Goal: Task Accomplishment & Management: Manage account settings

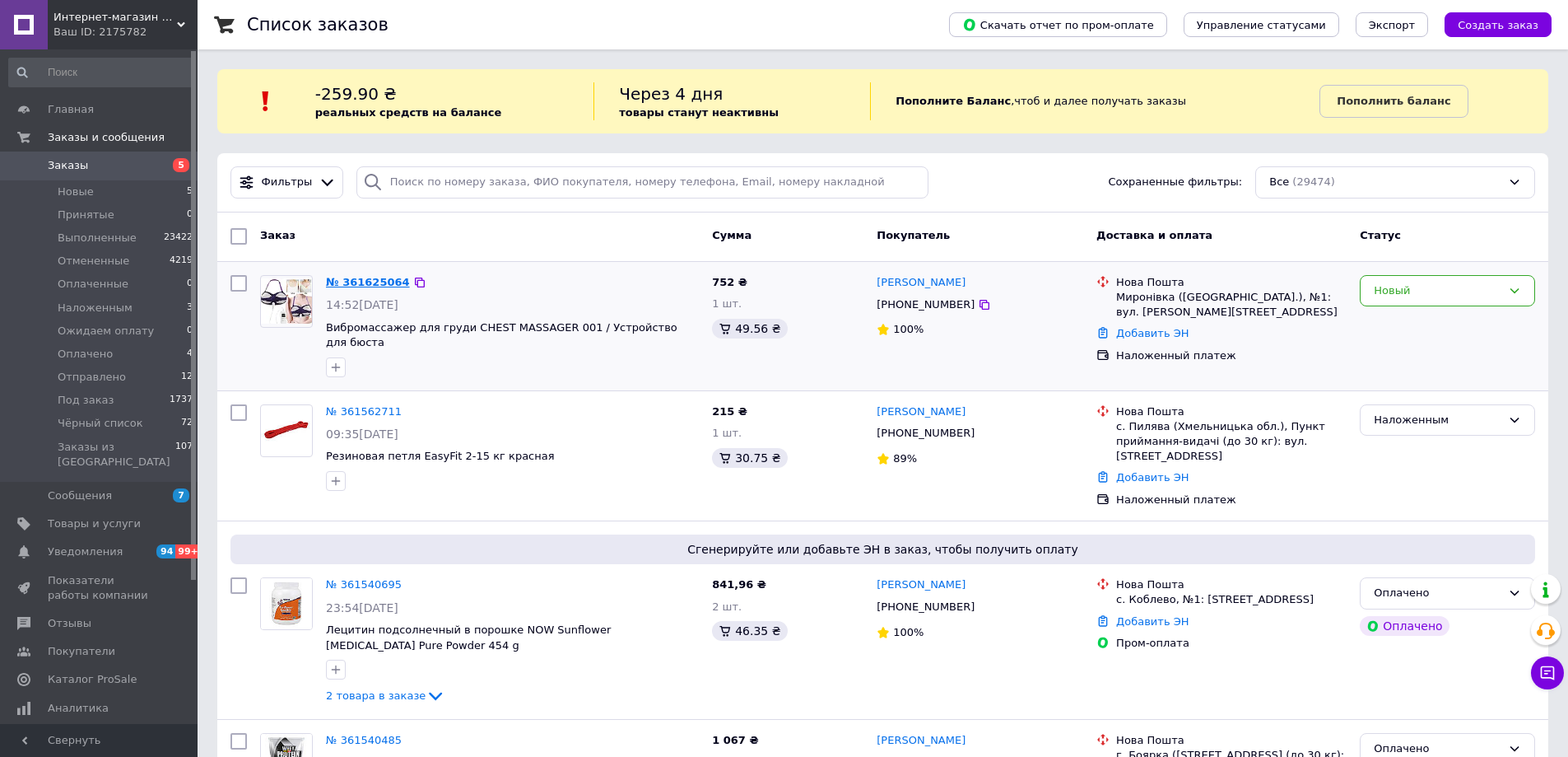
click at [366, 281] on link "№ 361625064" at bounding box center [368, 282] width 84 height 12
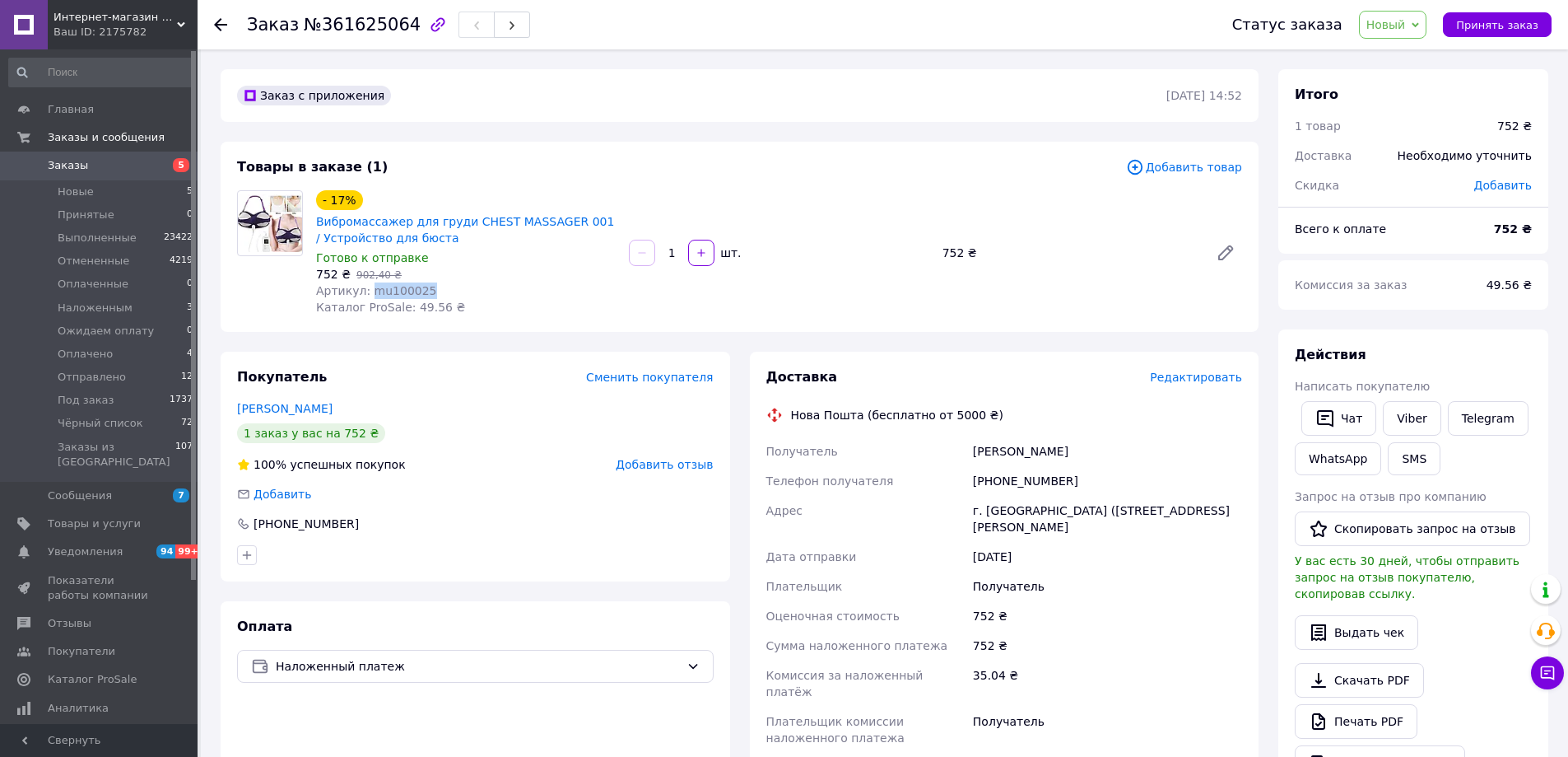
drag, startPoint x: 427, startPoint y: 286, endPoint x: 368, endPoint y: 292, distance: 59.3
click at [368, 292] on div "Артикул: mu100025" at bounding box center [465, 290] width 299 height 16
copy span "mu100025"
click at [80, 380] on span "Отправлено" at bounding box center [92, 376] width 68 height 15
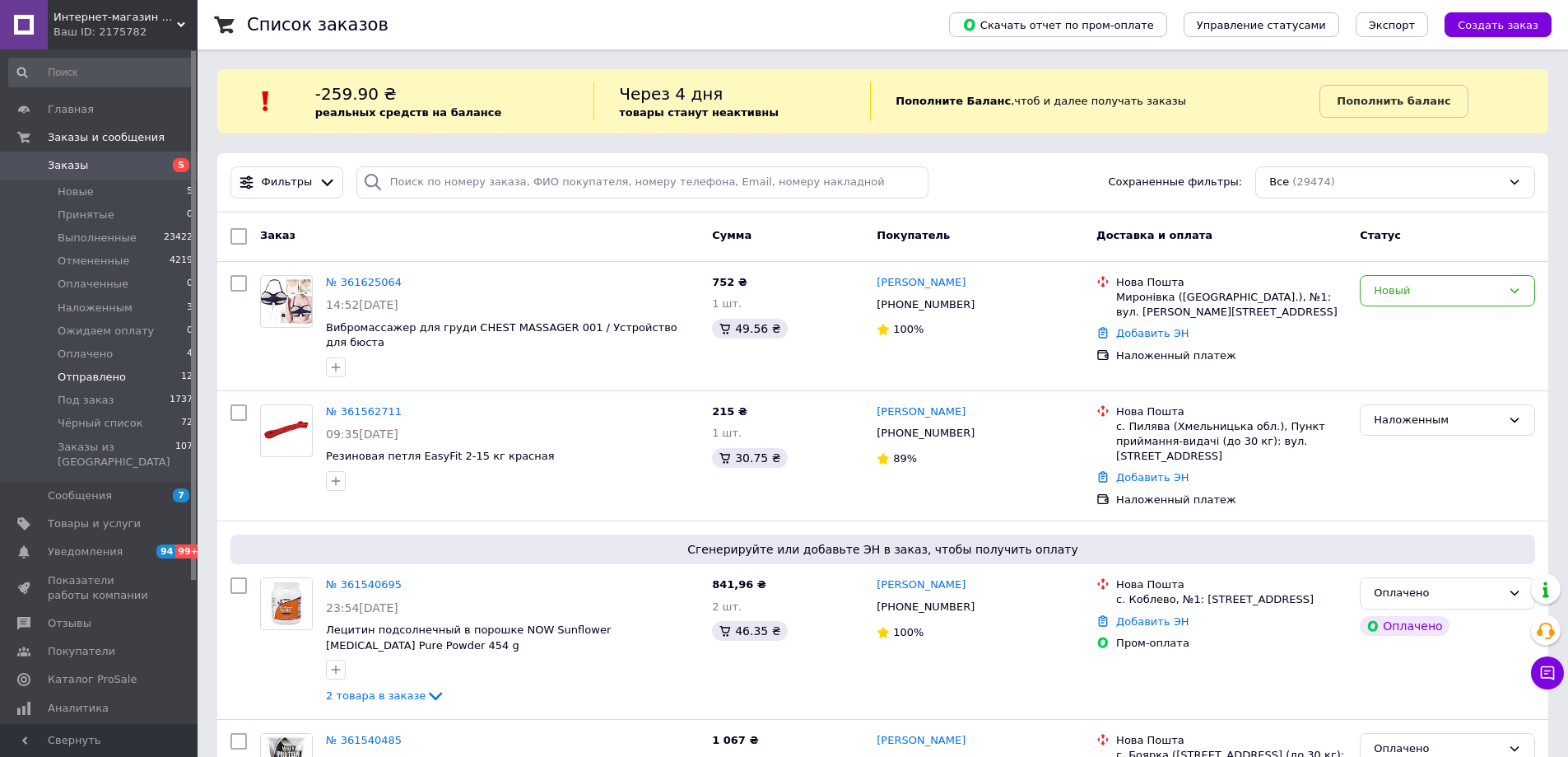
click at [94, 373] on span "Отправлено" at bounding box center [92, 376] width 68 height 15
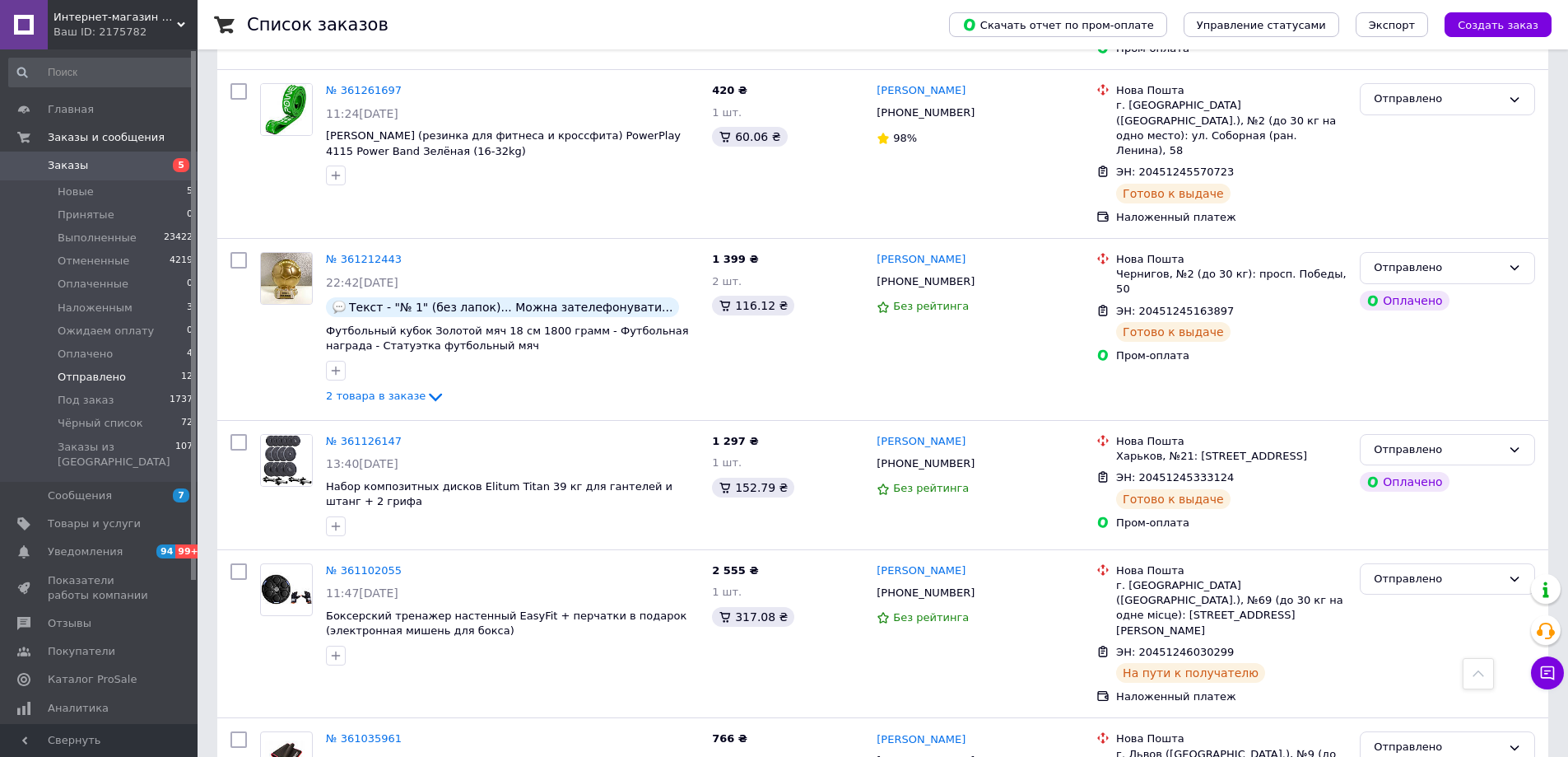
scroll to position [1309, 0]
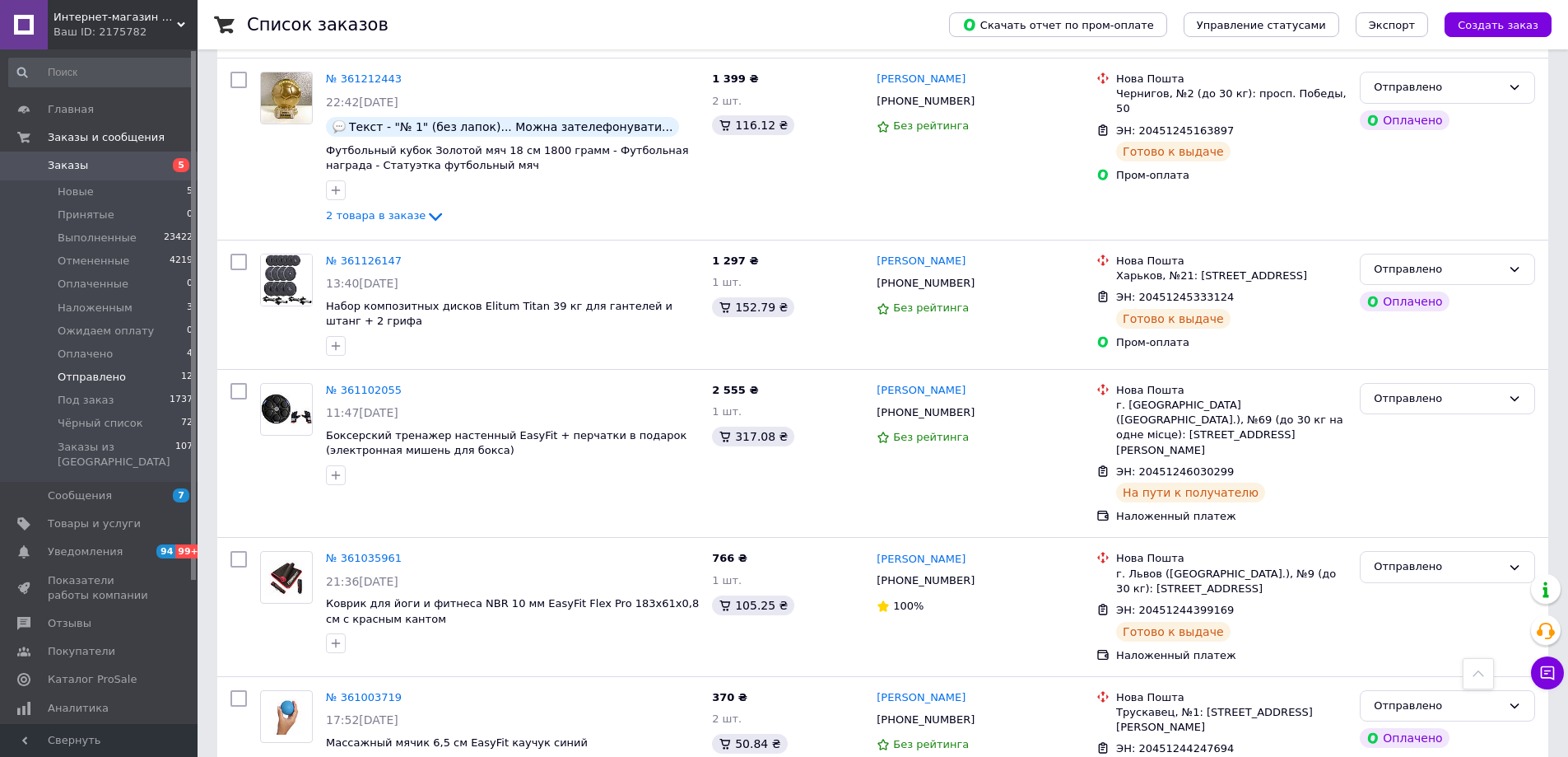
click at [69, 163] on span "Заказы" at bounding box center [67, 165] width 41 height 15
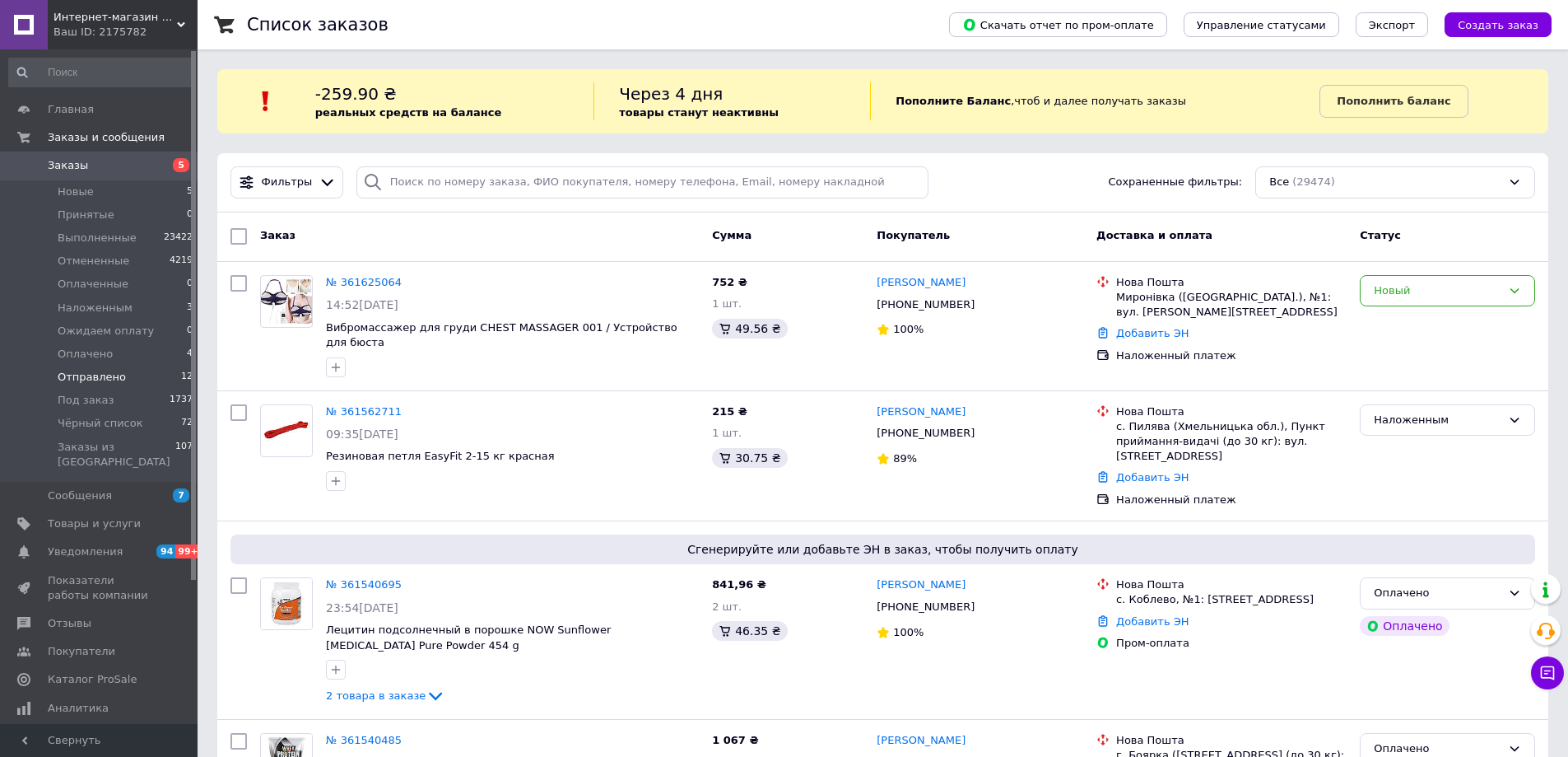
click at [86, 373] on span "Отправлено" at bounding box center [92, 376] width 68 height 15
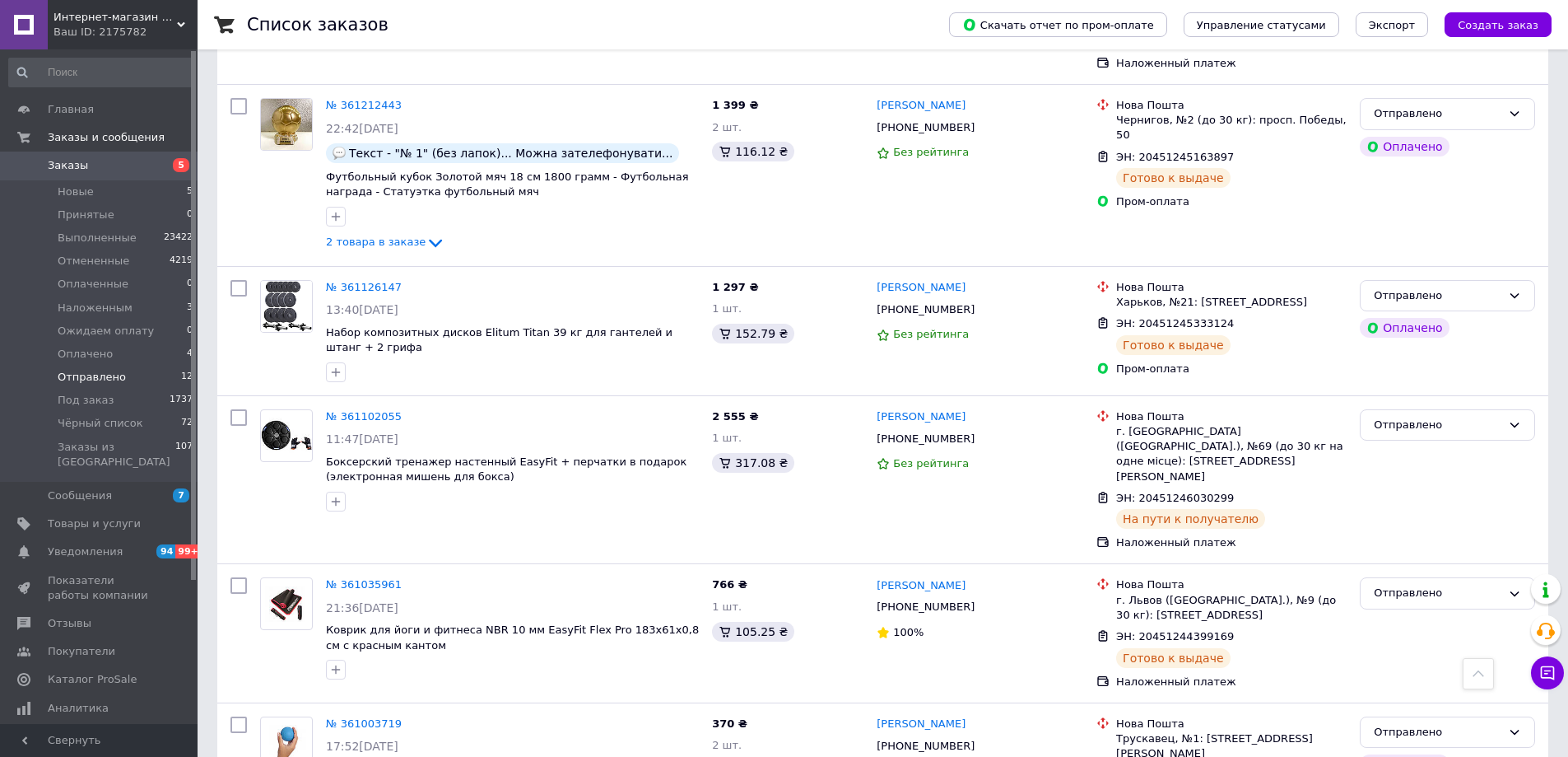
scroll to position [1309, 0]
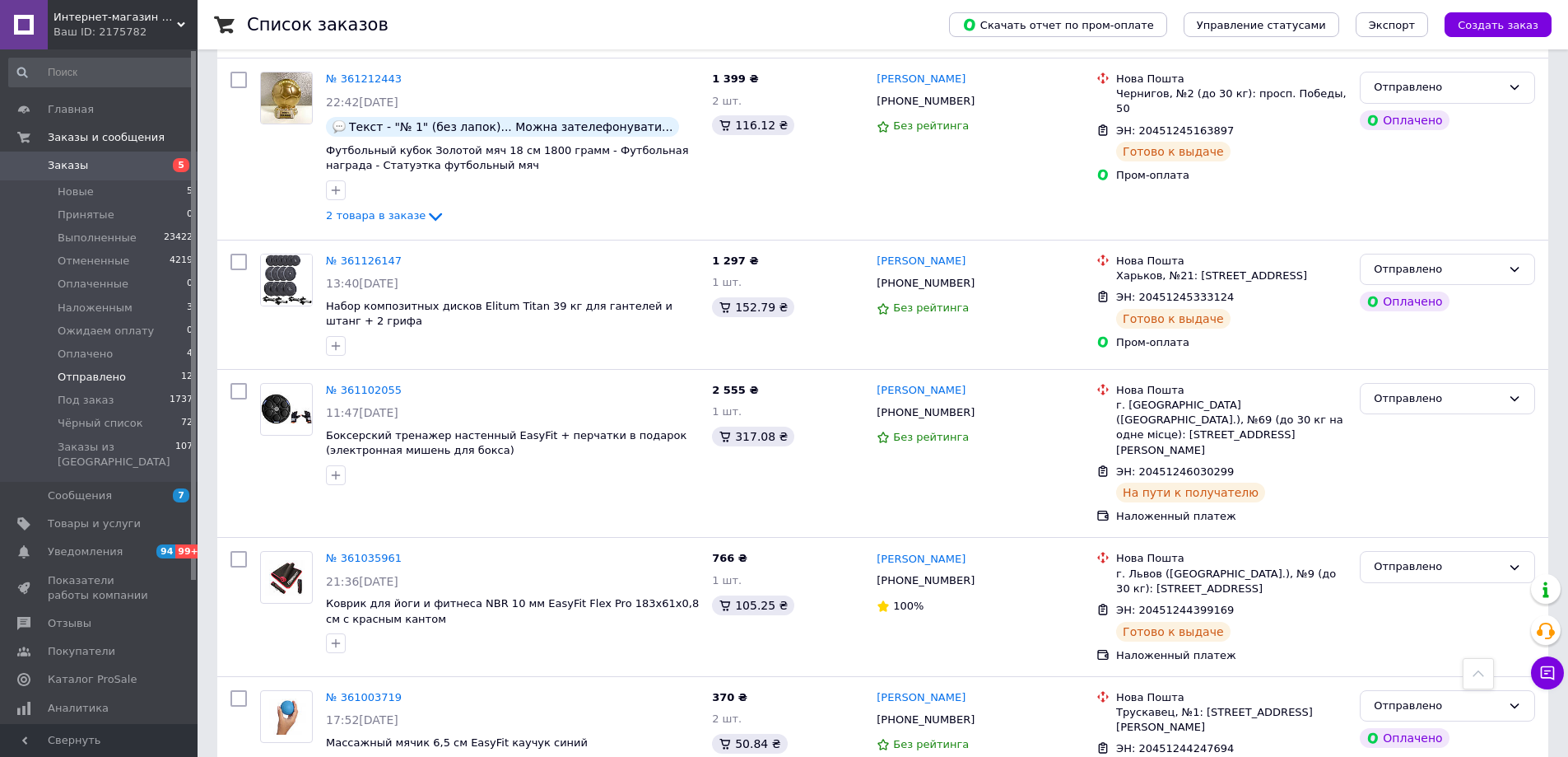
click at [85, 170] on span "Заказы" at bounding box center [99, 165] width 105 height 15
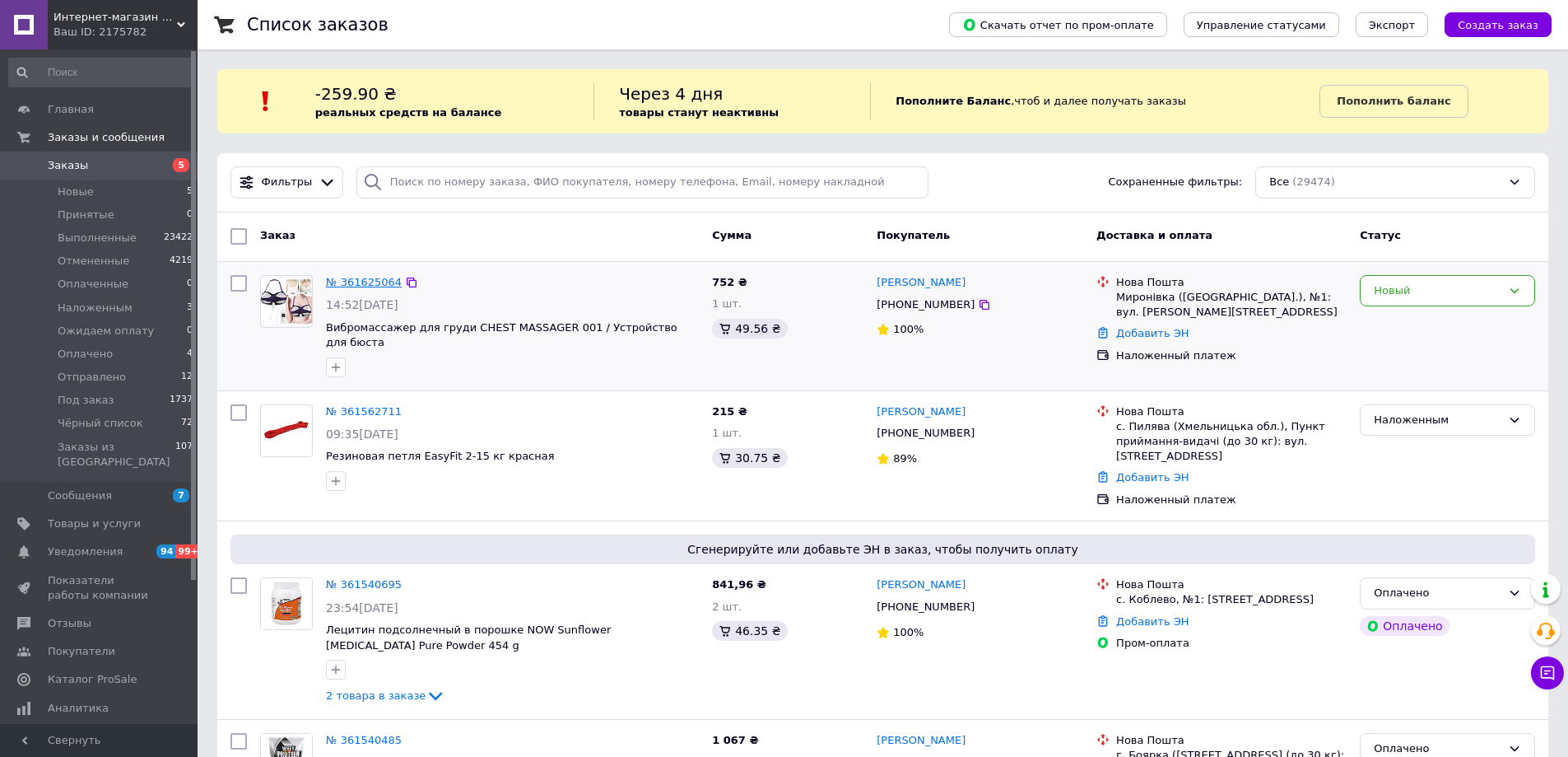
click at [352, 281] on link "№ 361625064" at bounding box center [364, 282] width 76 height 12
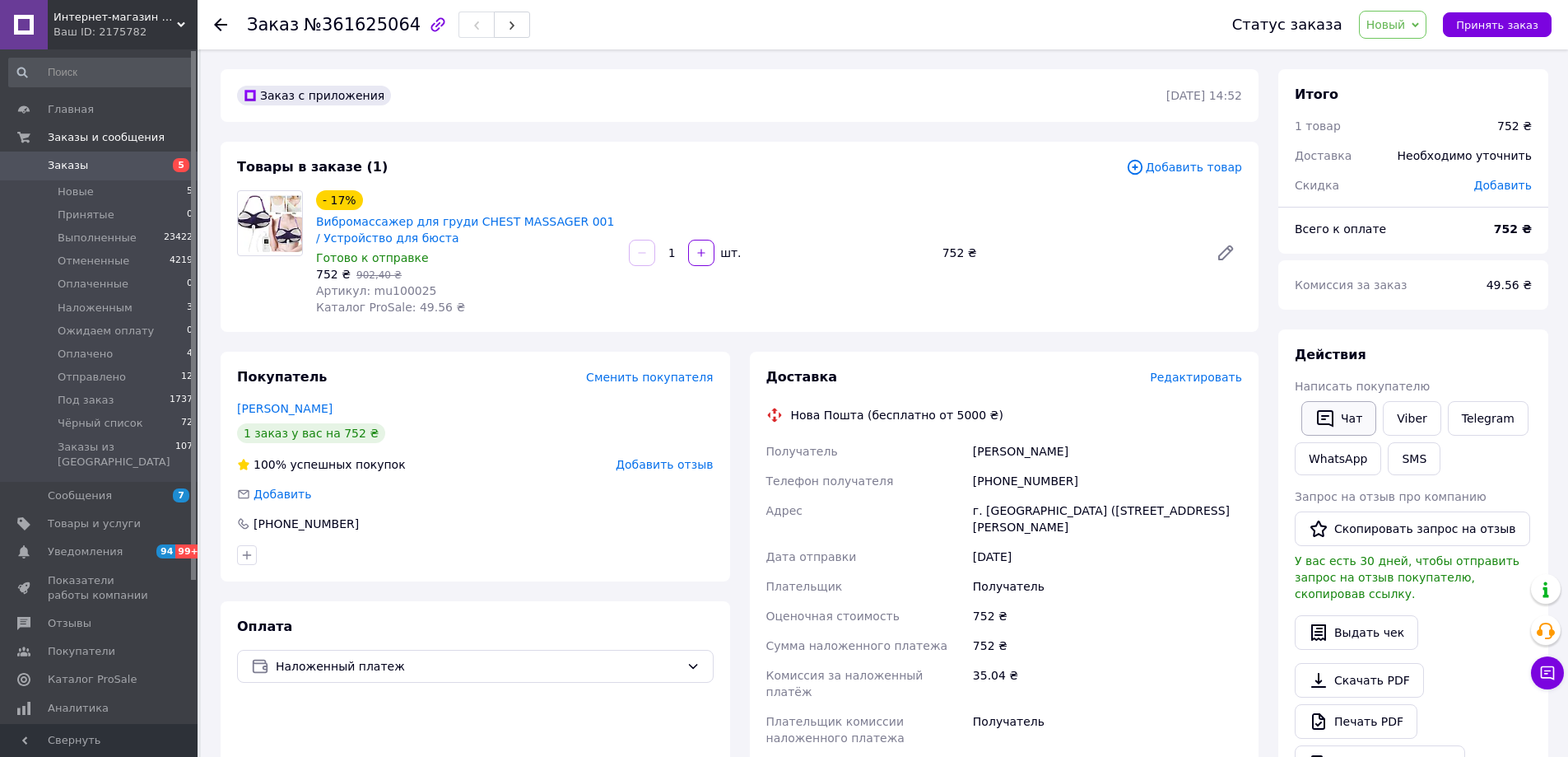
click at [1342, 418] on button "Чат" at bounding box center [1339, 418] width 75 height 35
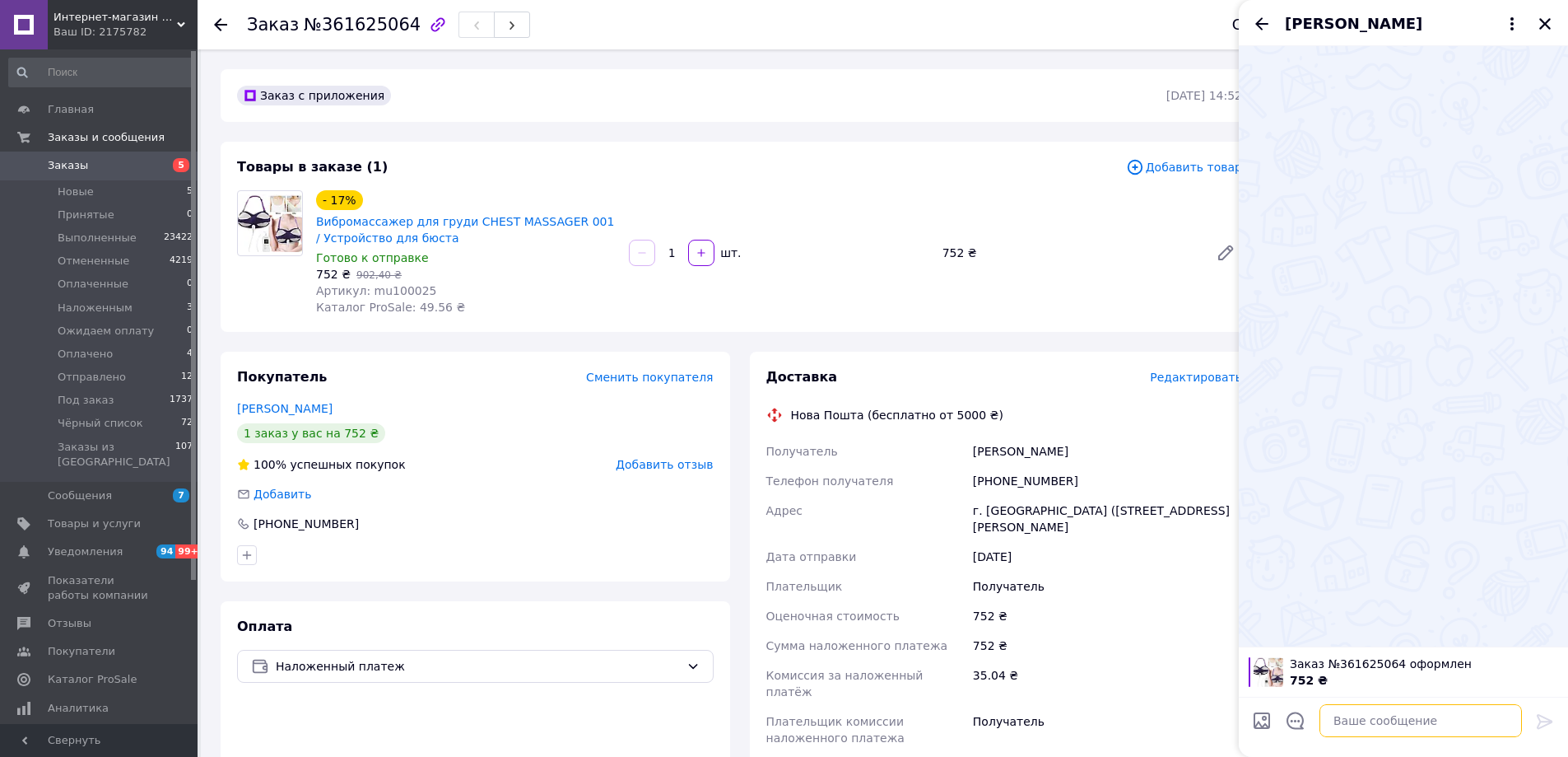
click at [1339, 720] on textarea at bounding box center [1421, 721] width 202 height 33
type textarea "Вітаю"
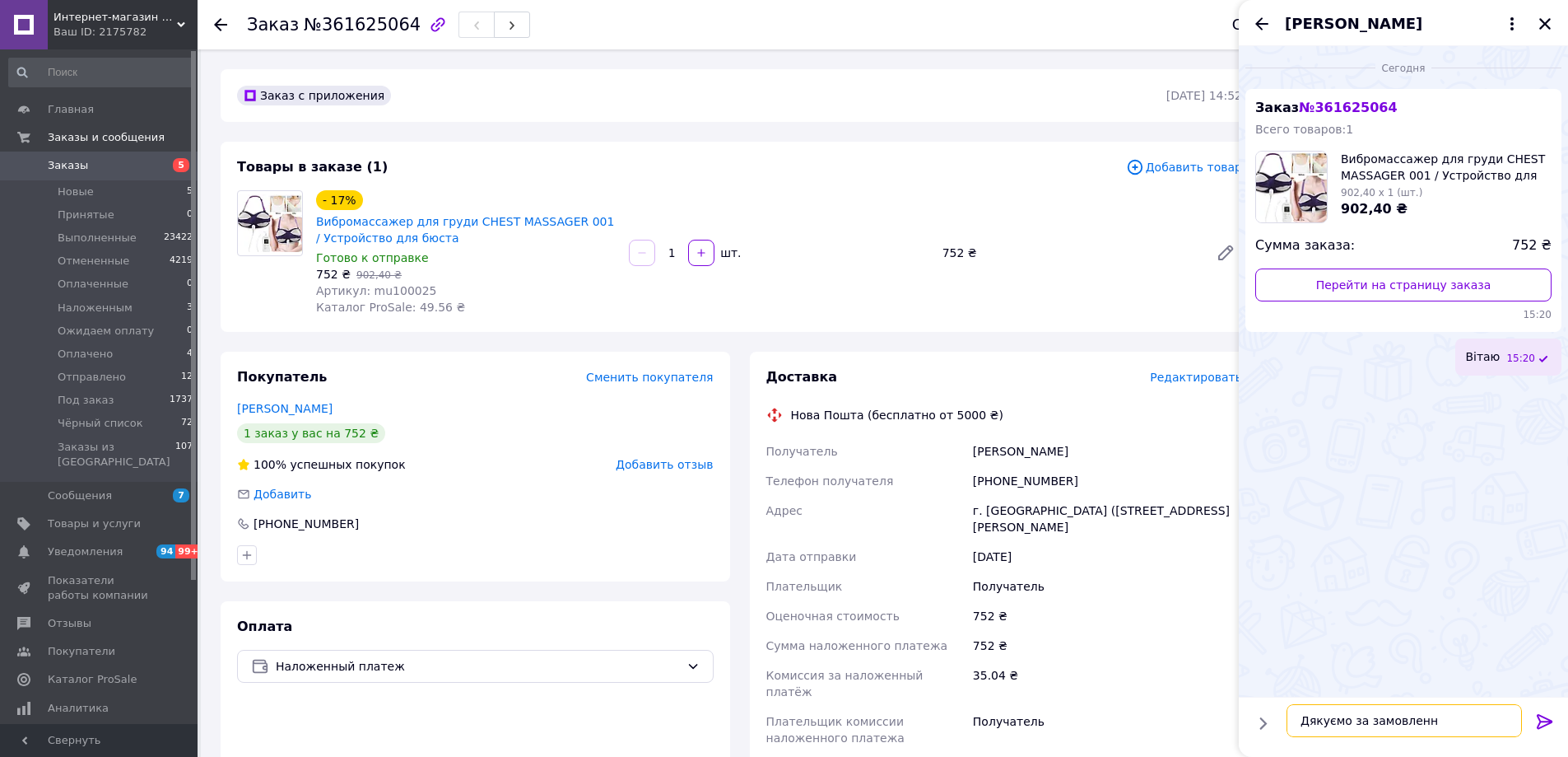
type textarea "Дякуємо за замовлення"
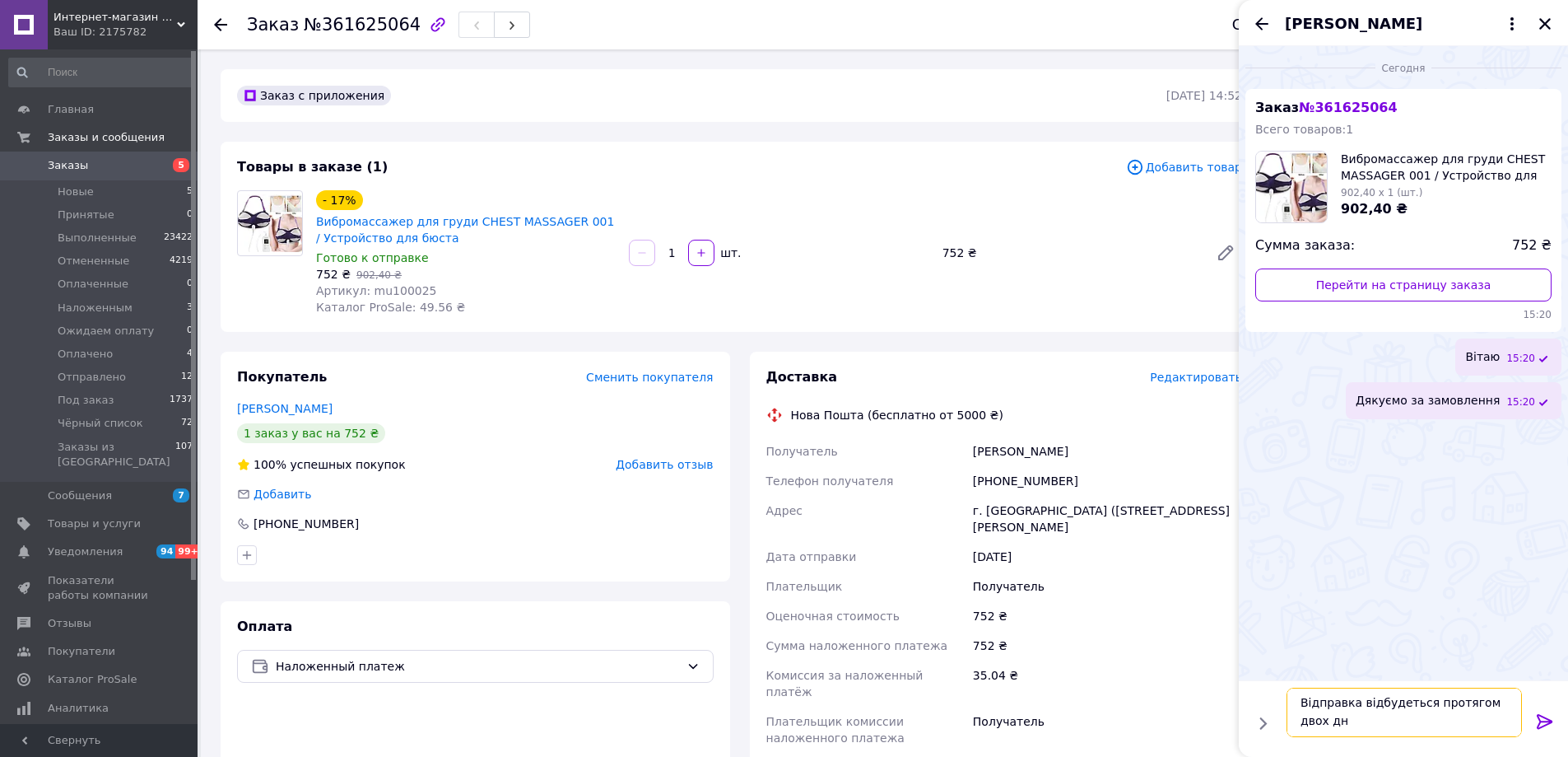
scroll to position [2, 0]
type textarea "Відправка відбудеться протягом двох днів"
click at [1539, 719] on icon at bounding box center [1545, 721] width 16 height 15
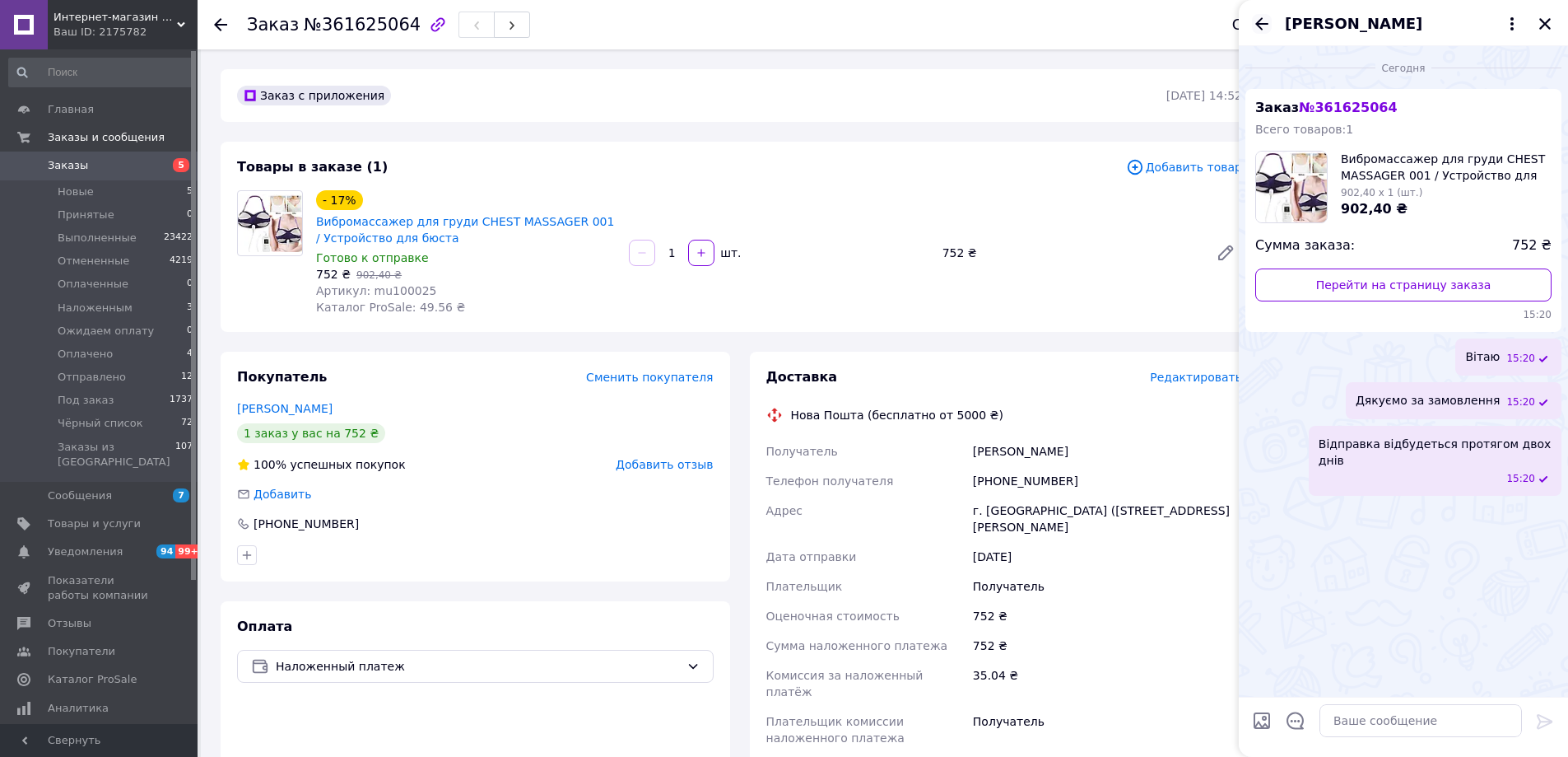
click at [1257, 17] on icon "Назад" at bounding box center [1262, 23] width 20 height 20
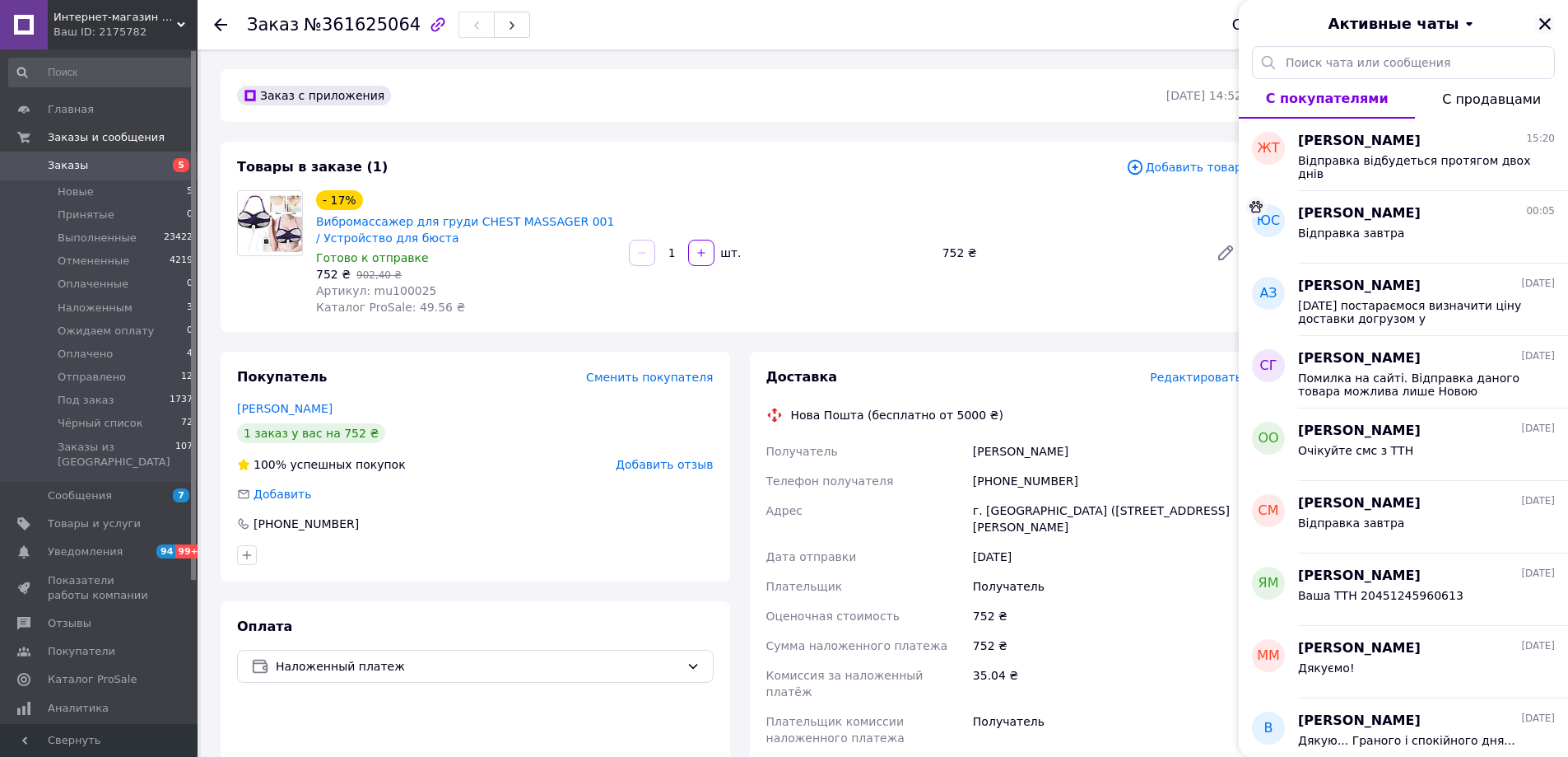
click at [1547, 20] on icon "Закрыть" at bounding box center [1545, 23] width 15 height 15
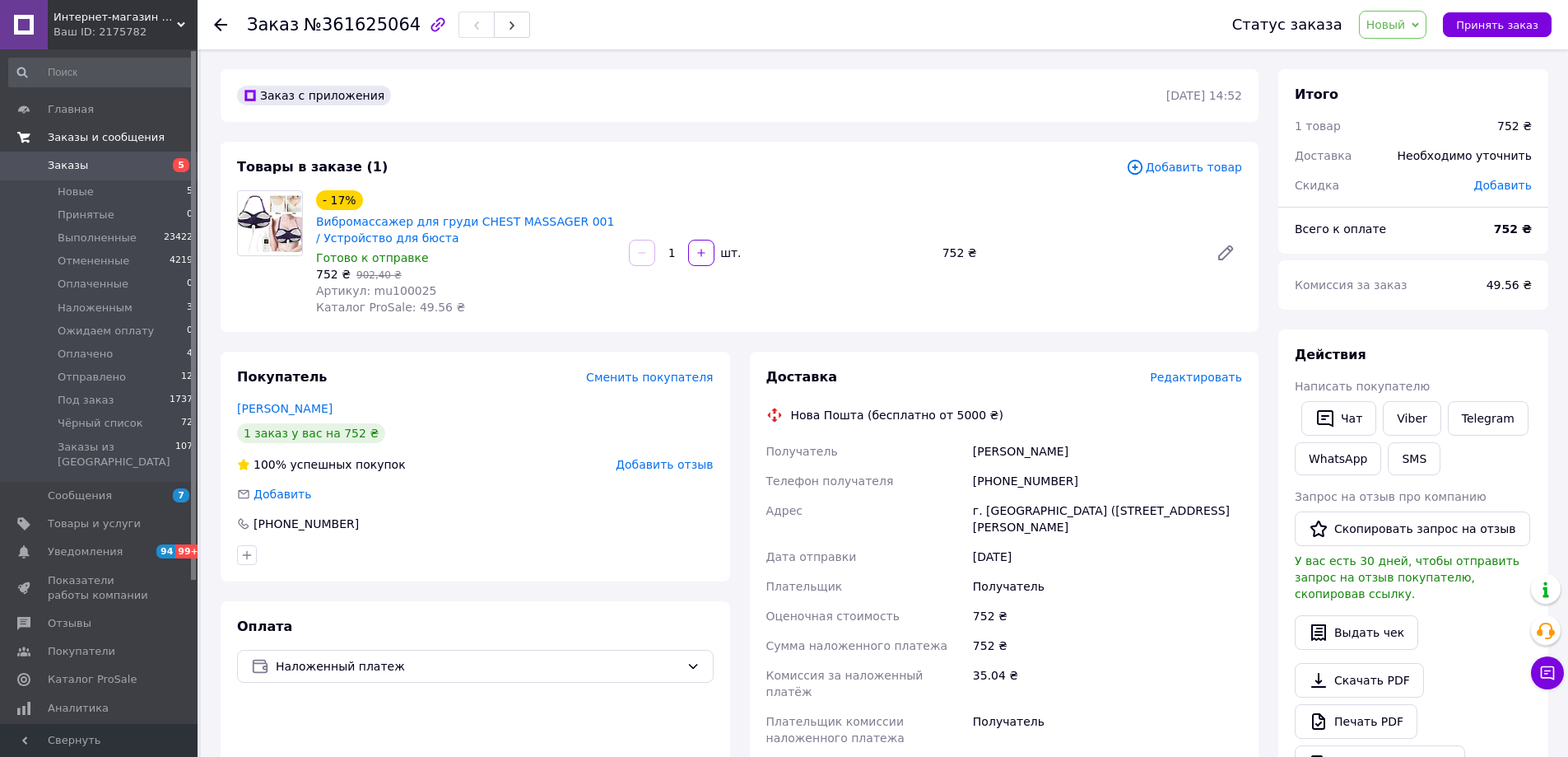
click at [81, 164] on span "Заказы" at bounding box center [67, 165] width 41 height 15
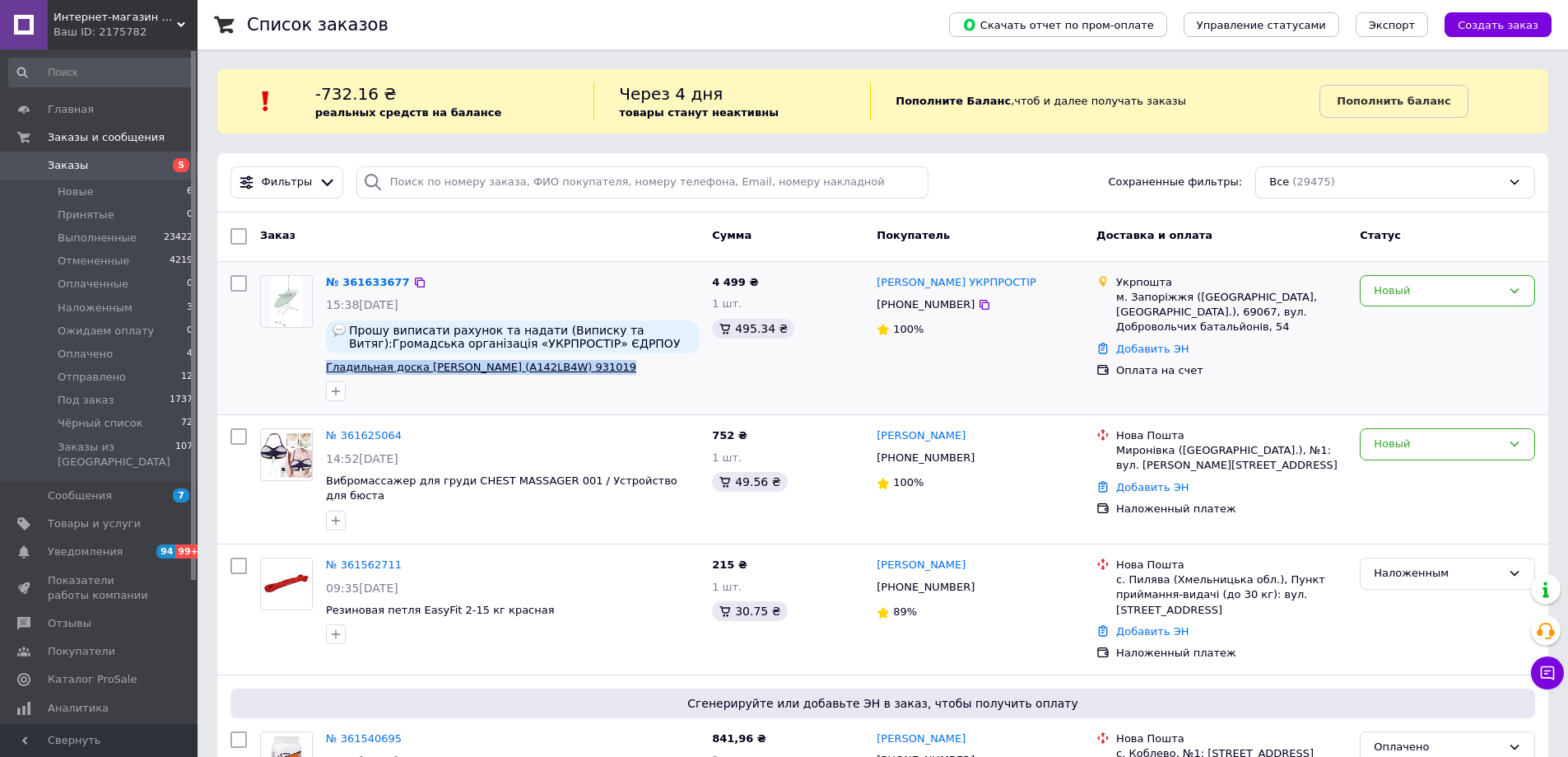
drag, startPoint x: 604, startPoint y: 366, endPoint x: 329, endPoint y: 366, distance: 275.0
click at [329, 366] on span "Гладильная доска Colombo Marte (A142LB4W) 931019" at bounding box center [512, 368] width 373 height 16
copy span "Гладильная доска Colombo Marte (A142LB4W) 931019"
click at [77, 516] on span "Товары и услуги" at bounding box center [94, 523] width 93 height 15
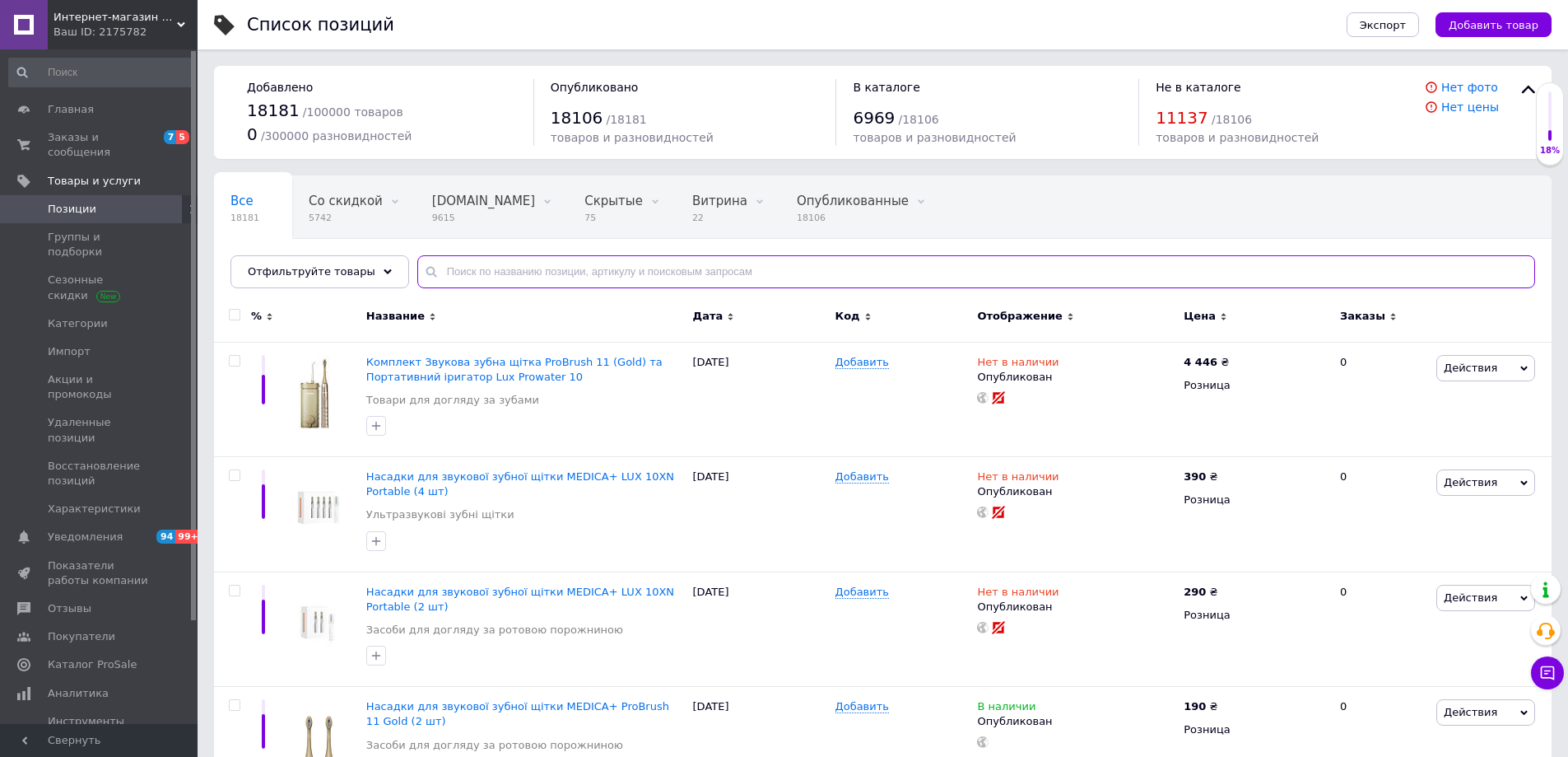
click at [509, 271] on input "text" at bounding box center [976, 272] width 1117 height 33
paste input "Гладильная доска Colombo Marte (A142LB4W) 931019"
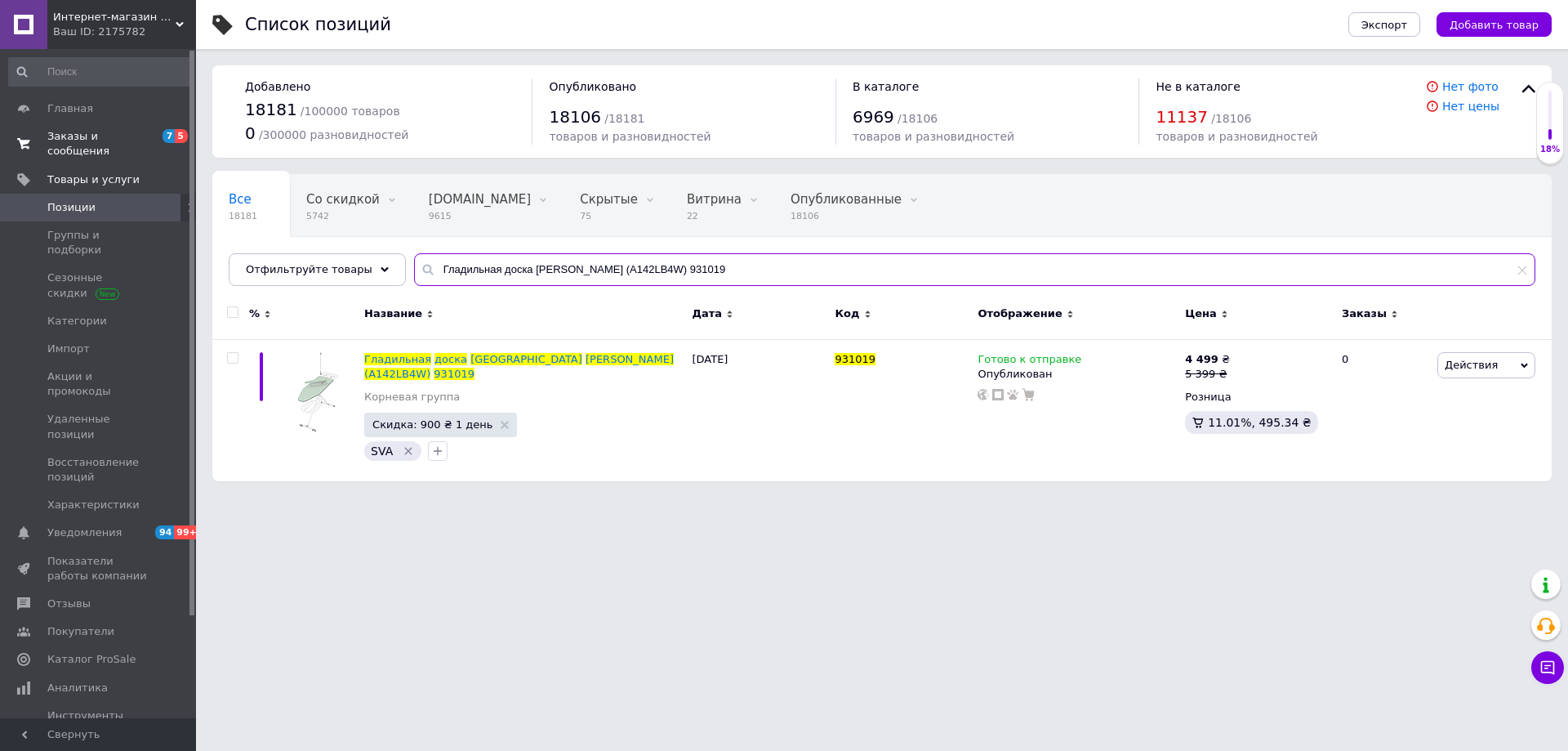
type input "Гладильная доска Colombo Marte (A142LB4W) 931019"
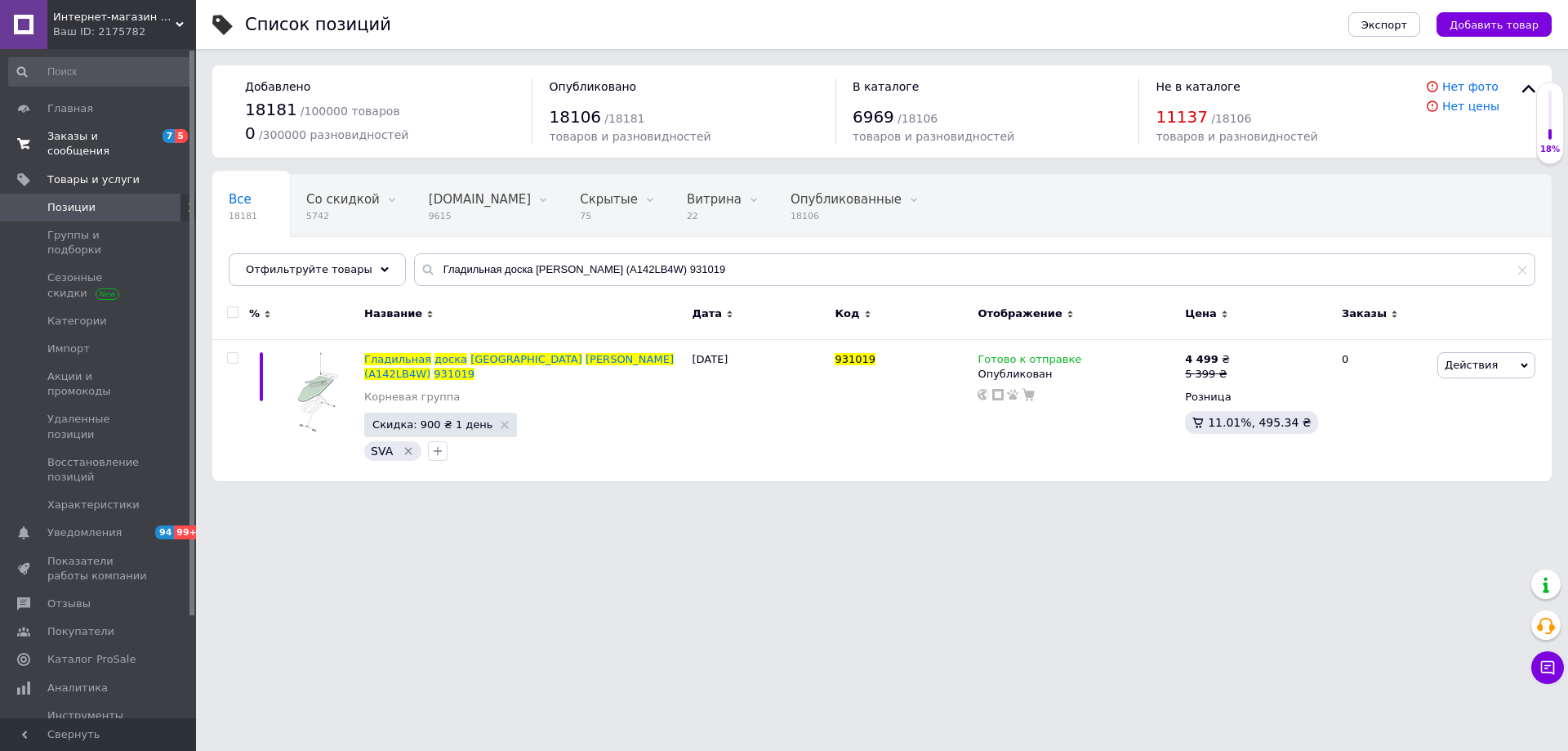
click at [76, 140] on span "Заказы и сообщения" at bounding box center [99, 143] width 104 height 29
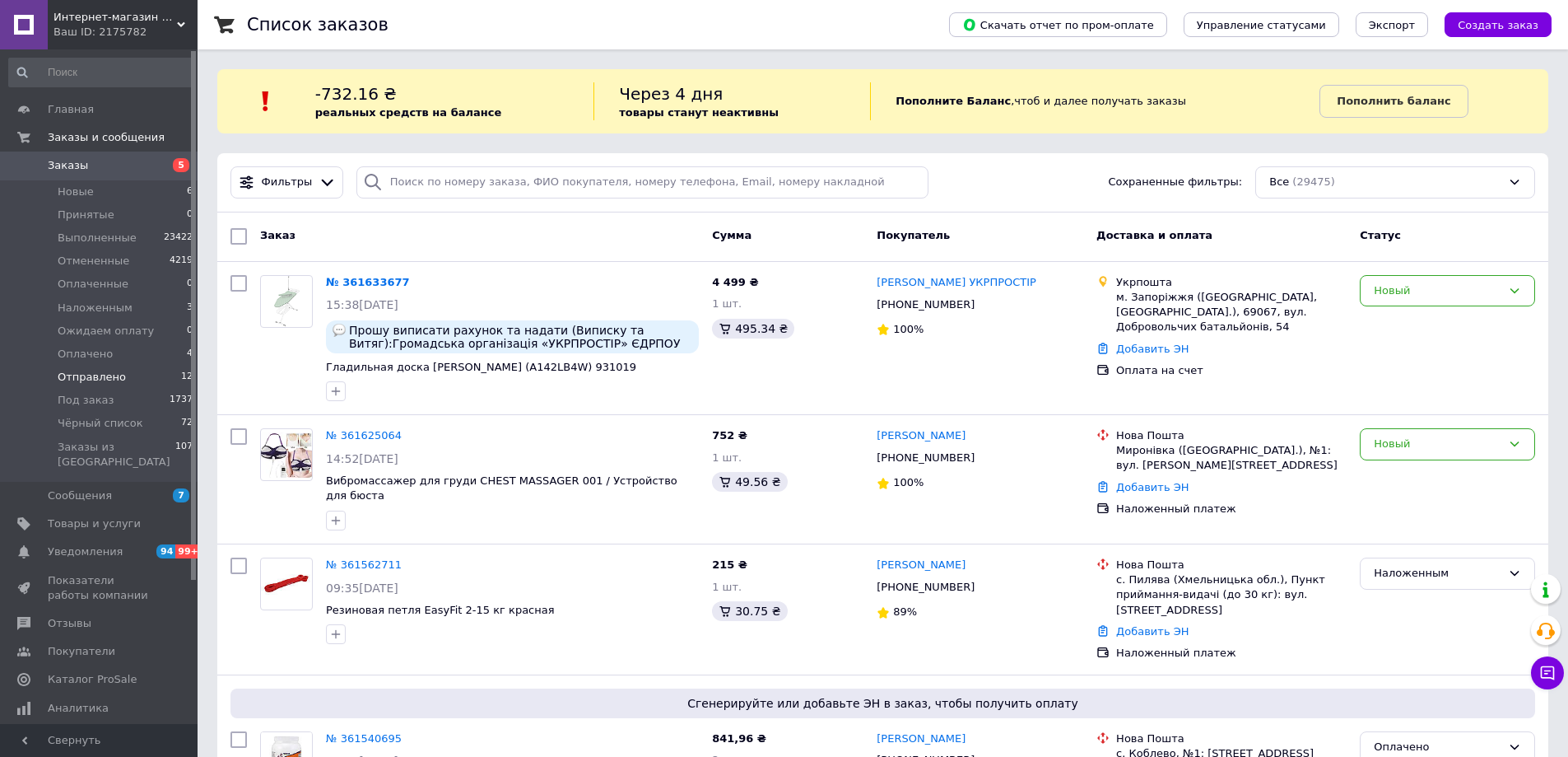
click at [105, 377] on span "Отправлено" at bounding box center [92, 376] width 68 height 15
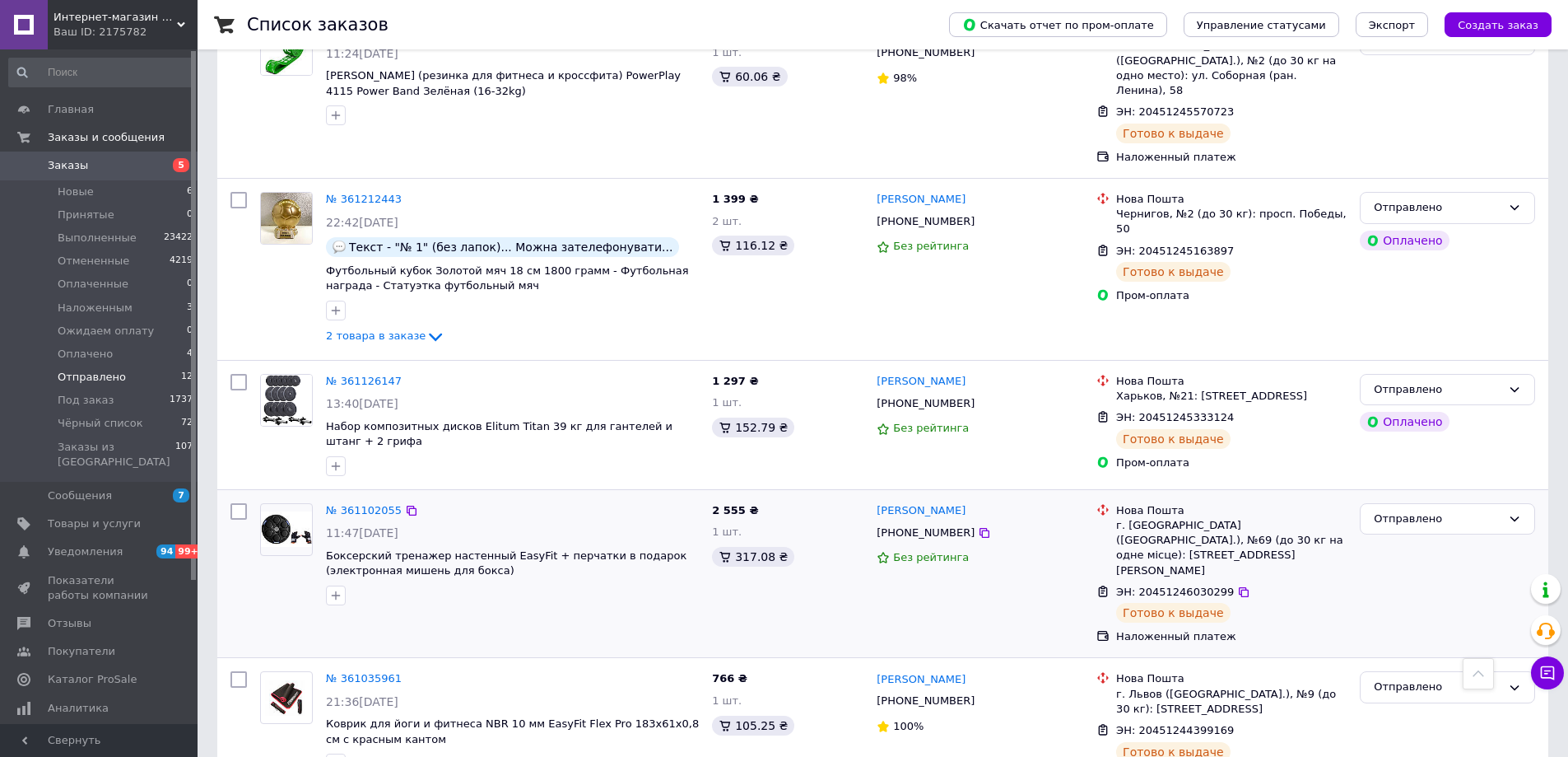
scroll to position [1309, 0]
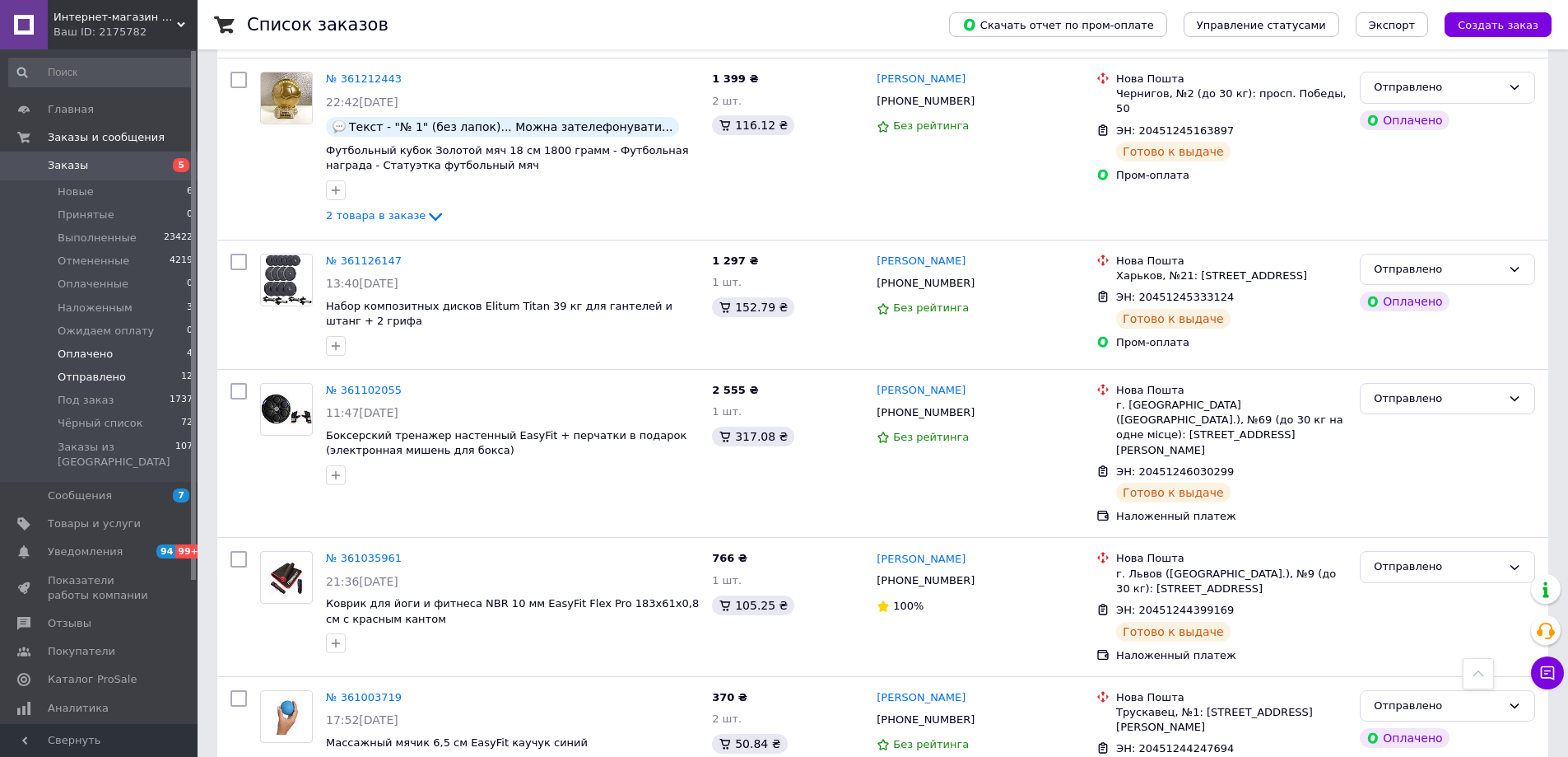
click at [122, 350] on li "Оплачено 4" at bounding box center [101, 354] width 202 height 23
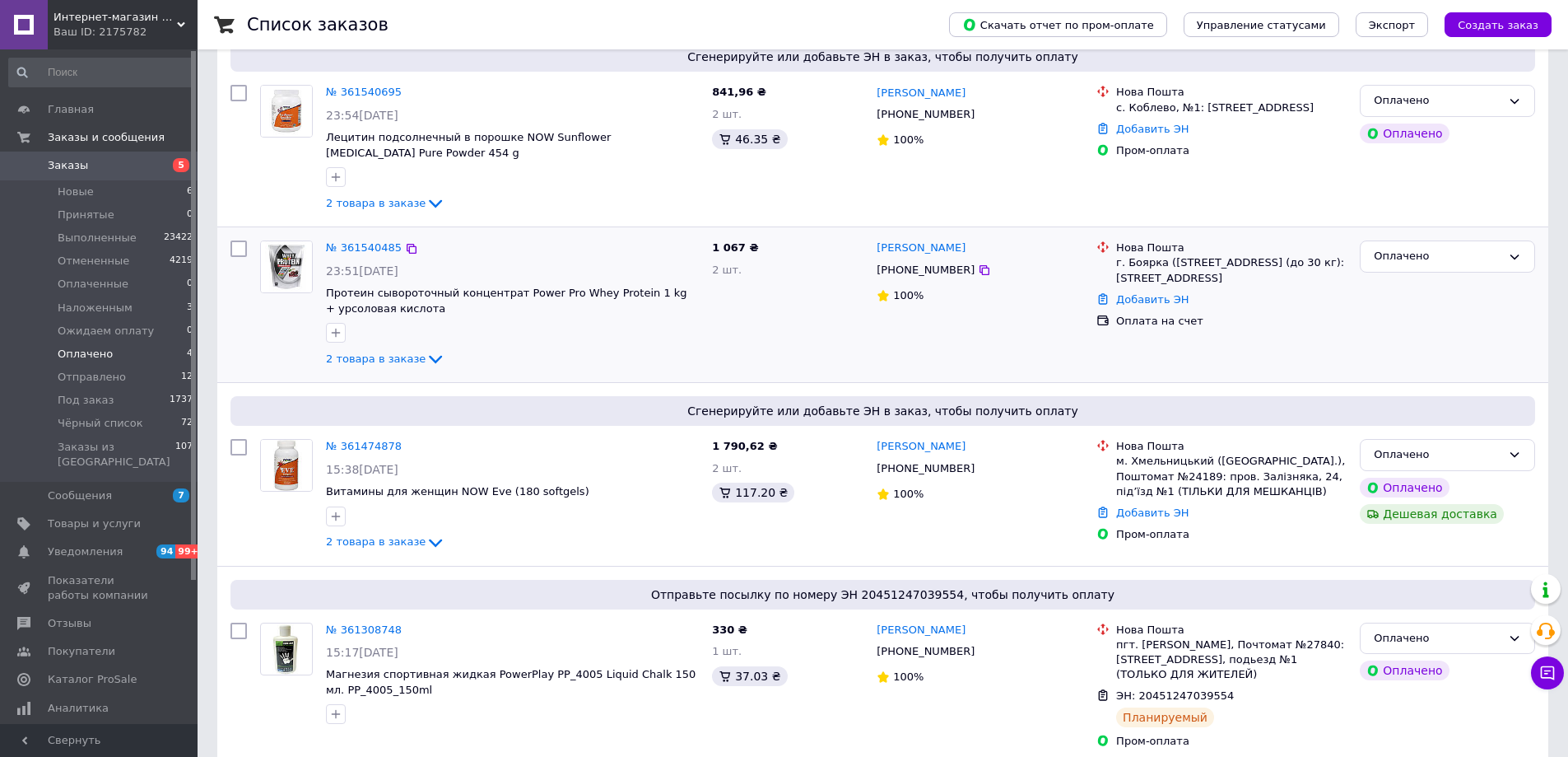
scroll to position [315, 0]
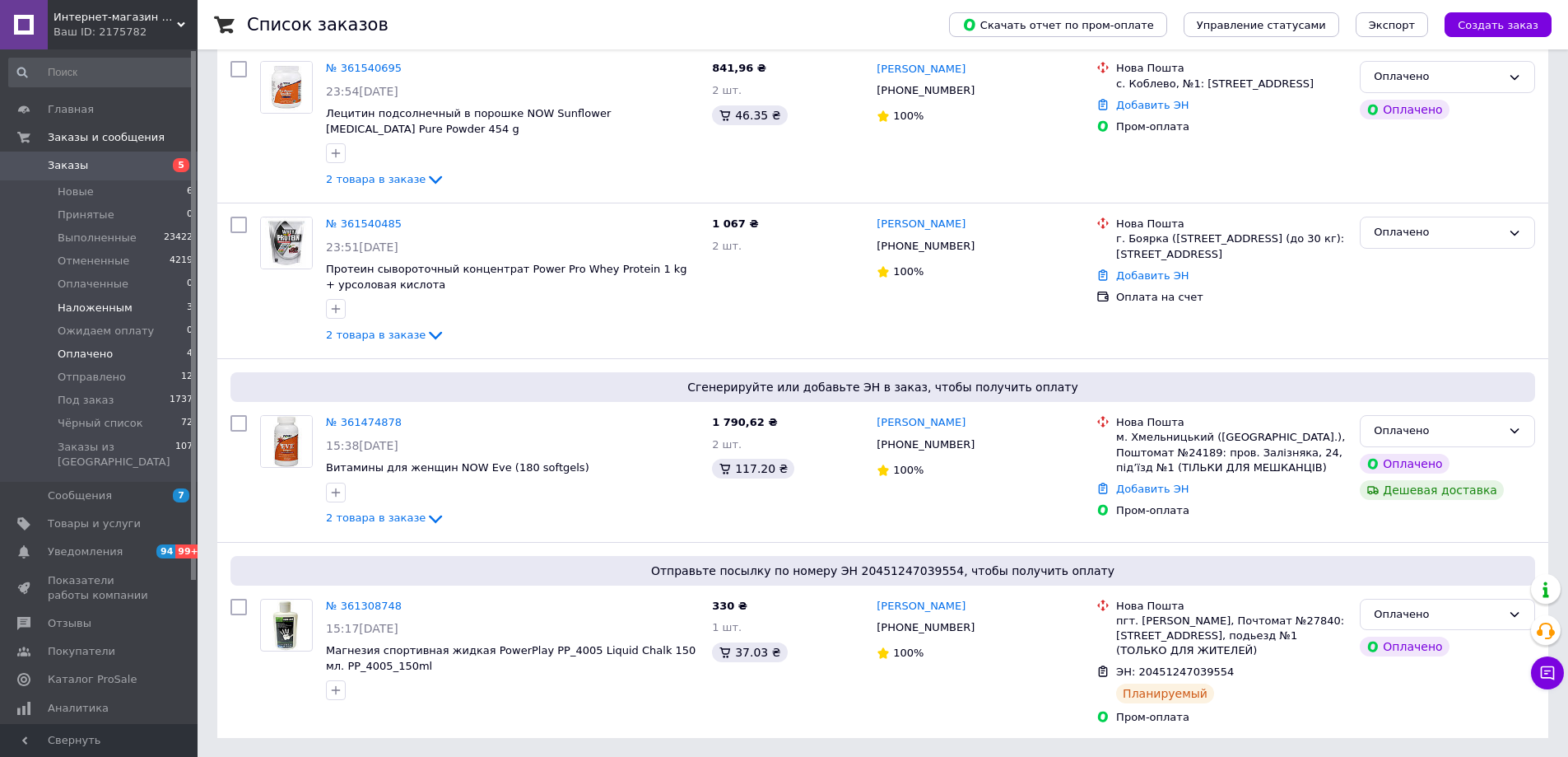
click at [77, 309] on span "Наложенным" at bounding box center [95, 307] width 75 height 15
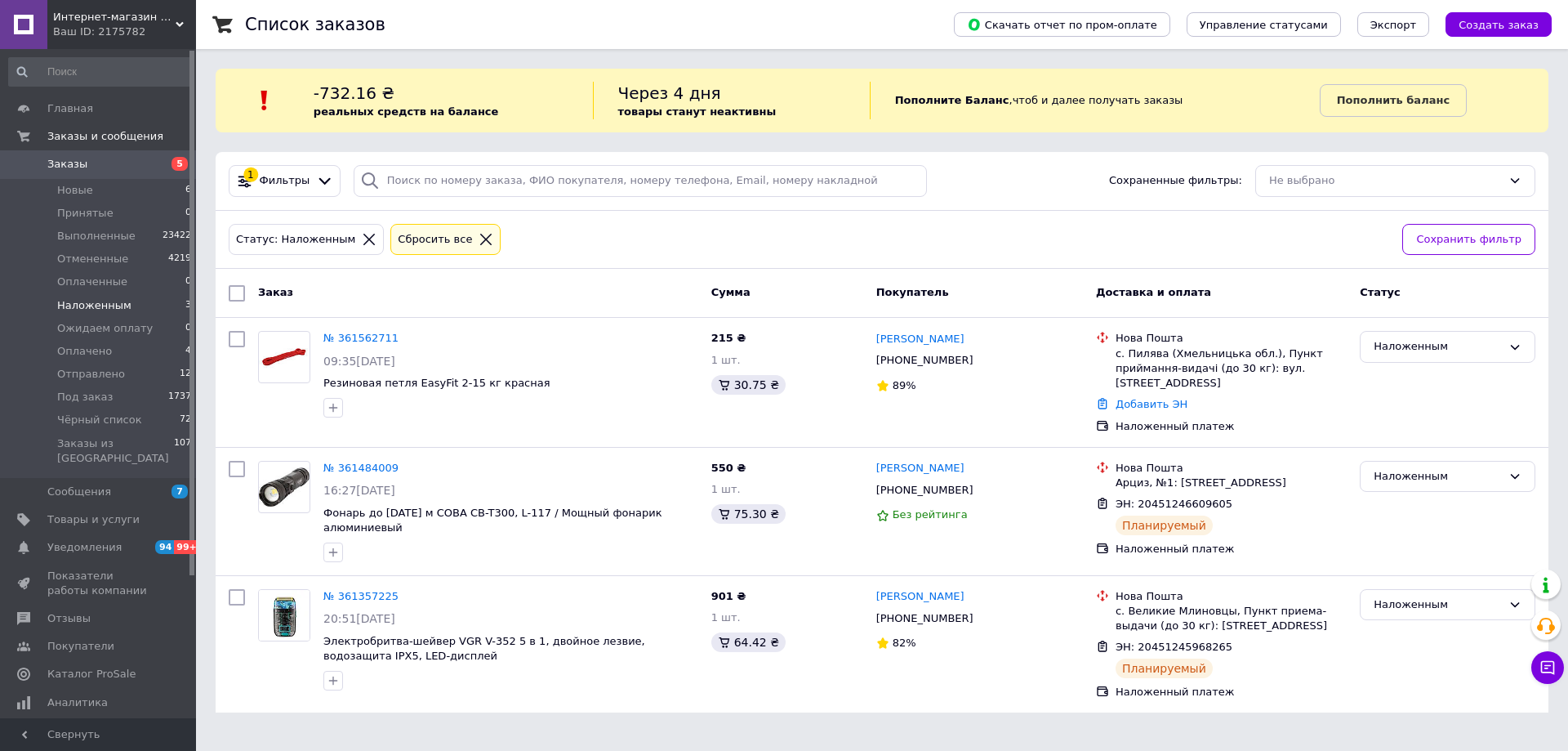
click at [91, 165] on span "Заказы" at bounding box center [99, 164] width 104 height 15
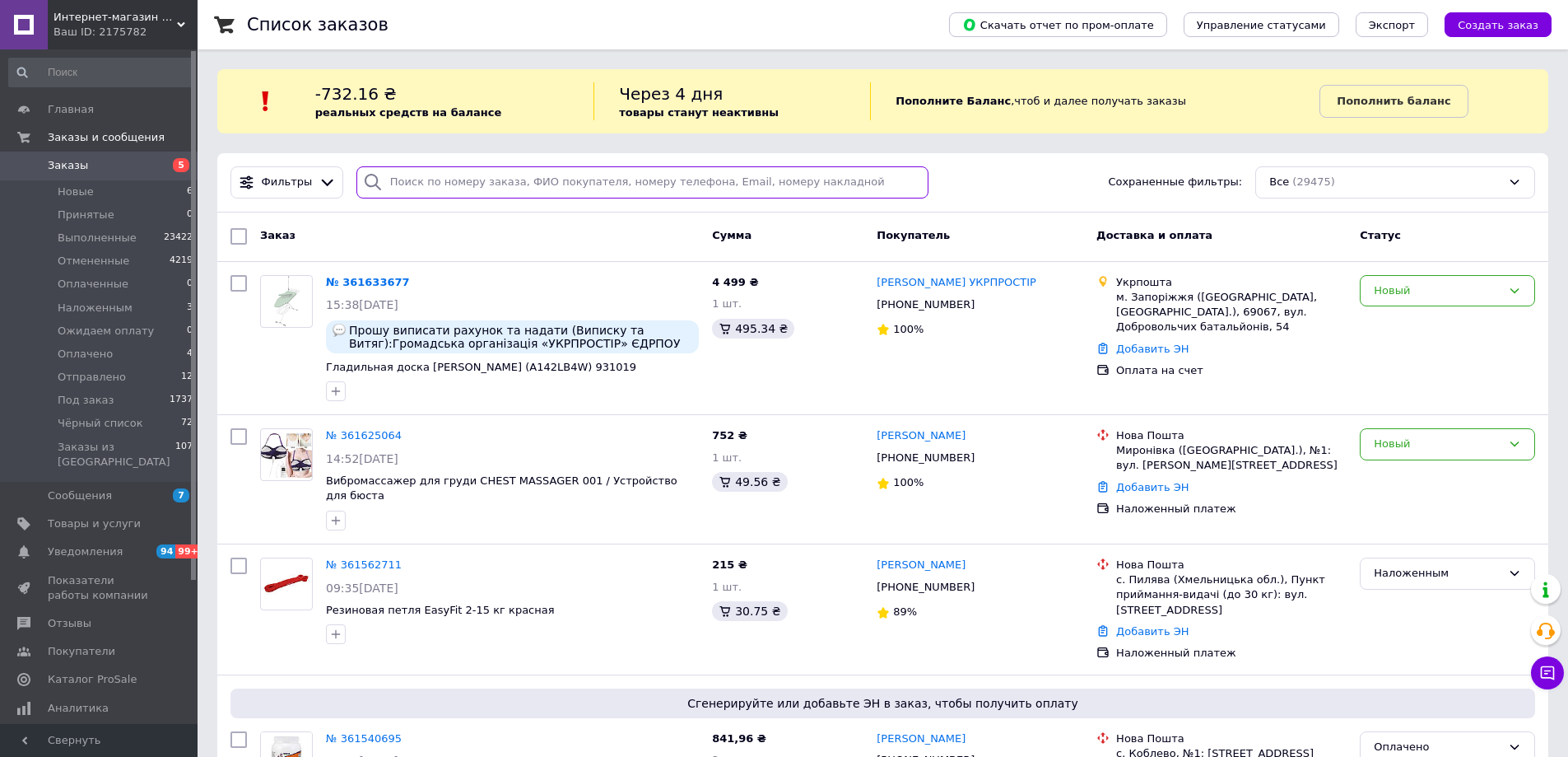
click at [438, 186] on input "search" at bounding box center [643, 182] width 573 height 32
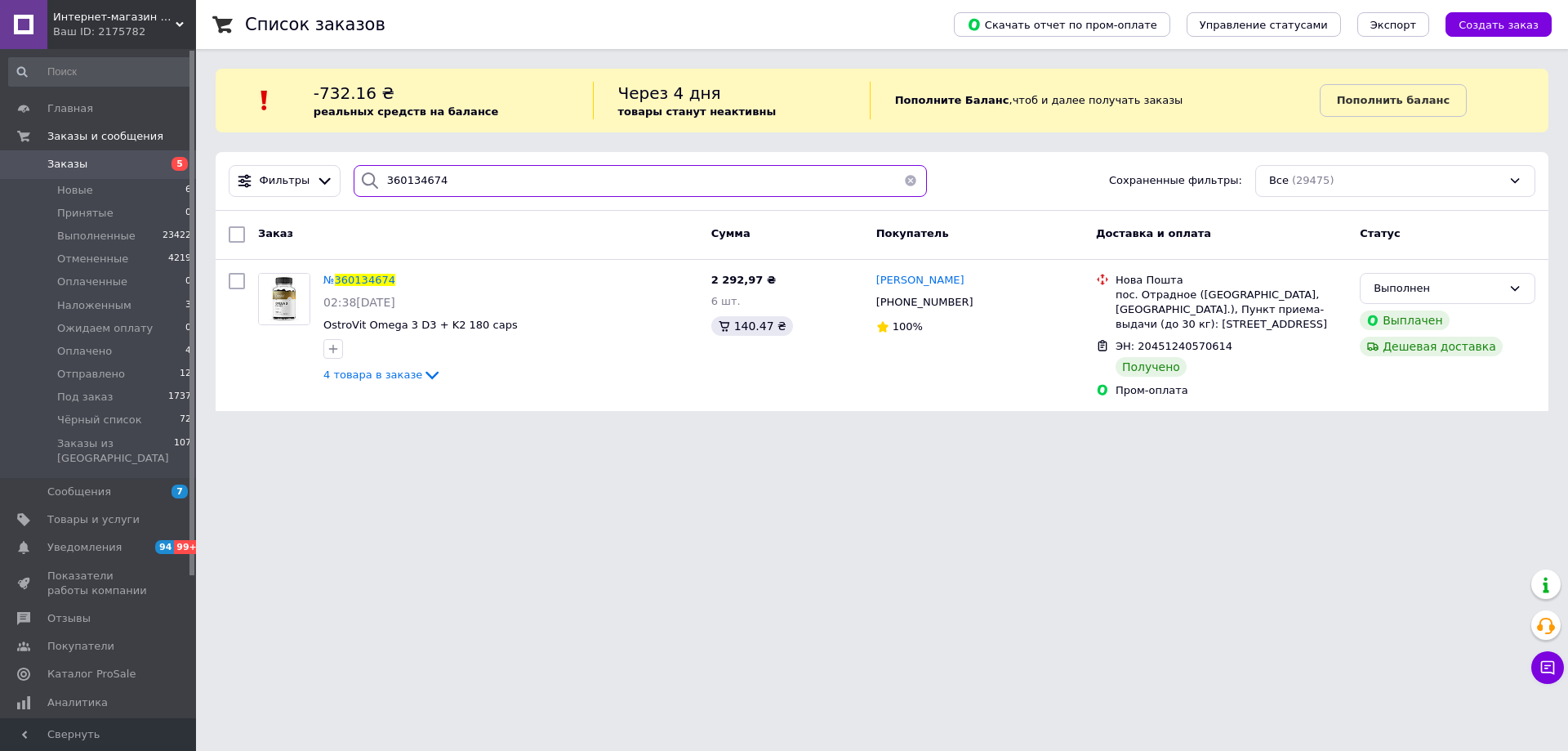
type input "360134674"
click at [100, 165] on span "Заказы" at bounding box center [99, 164] width 104 height 15
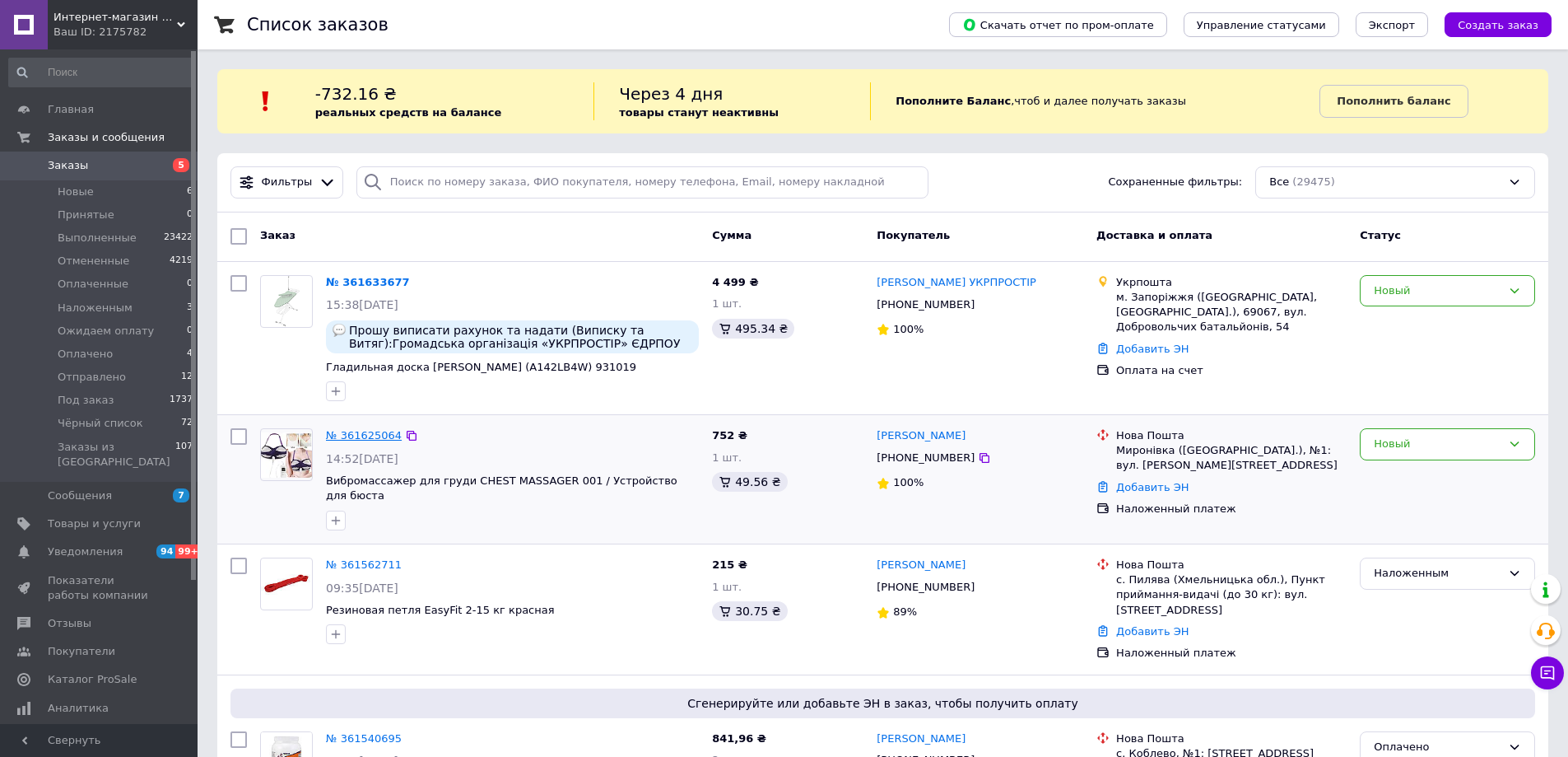
click at [368, 432] on link "№ 361625064" at bounding box center [364, 435] width 76 height 12
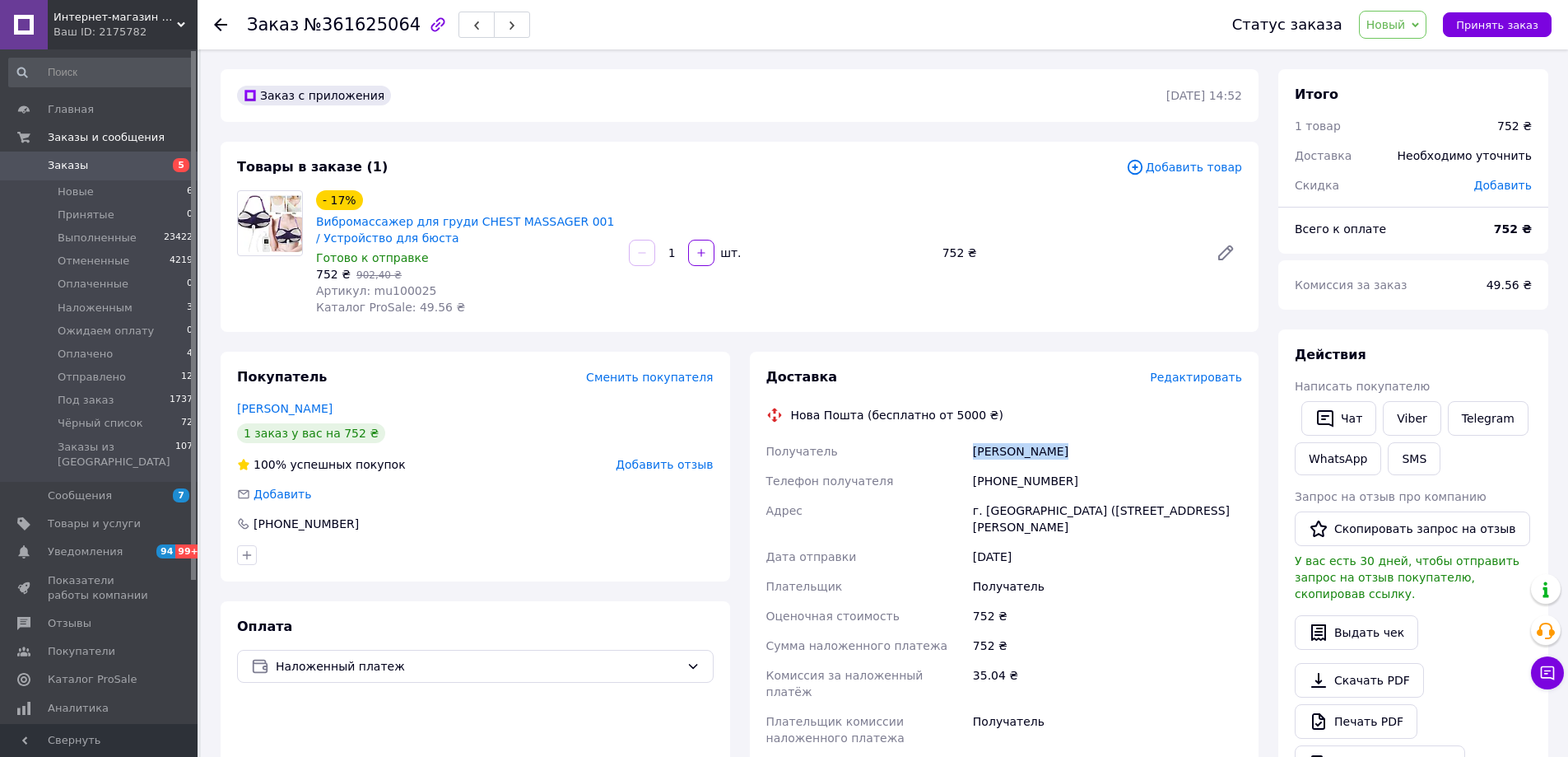
drag, startPoint x: 1060, startPoint y: 446, endPoint x: 975, endPoint y: 452, distance: 85.2
click at [975, 452] on div "[PERSON_NAME]" at bounding box center [1107, 451] width 276 height 29
copy div "[PERSON_NAME]"
drag, startPoint x: 1059, startPoint y: 479, endPoint x: 996, endPoint y: 482, distance: 63.1
click at [996, 482] on div "[PHONE_NUMBER]" at bounding box center [1107, 481] width 276 height 29
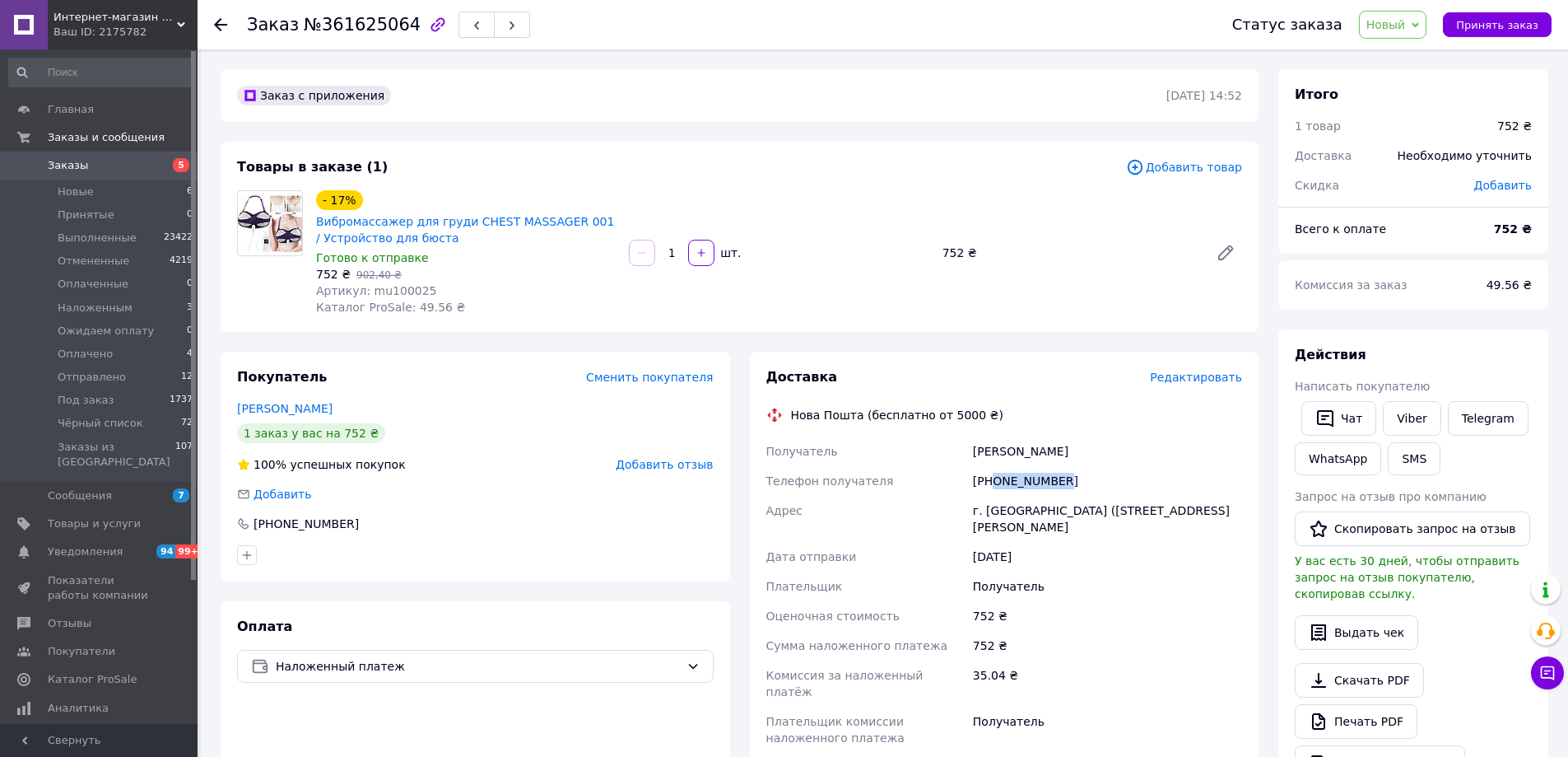
copy div "0971907990"
drag, startPoint x: 311, startPoint y: 23, endPoint x: 397, endPoint y: 17, distance: 86.2
click at [397, 17] on span "№361625064" at bounding box center [362, 24] width 117 height 20
copy span "361625064"
click at [1427, 29] on span "Новый" at bounding box center [1392, 24] width 68 height 28
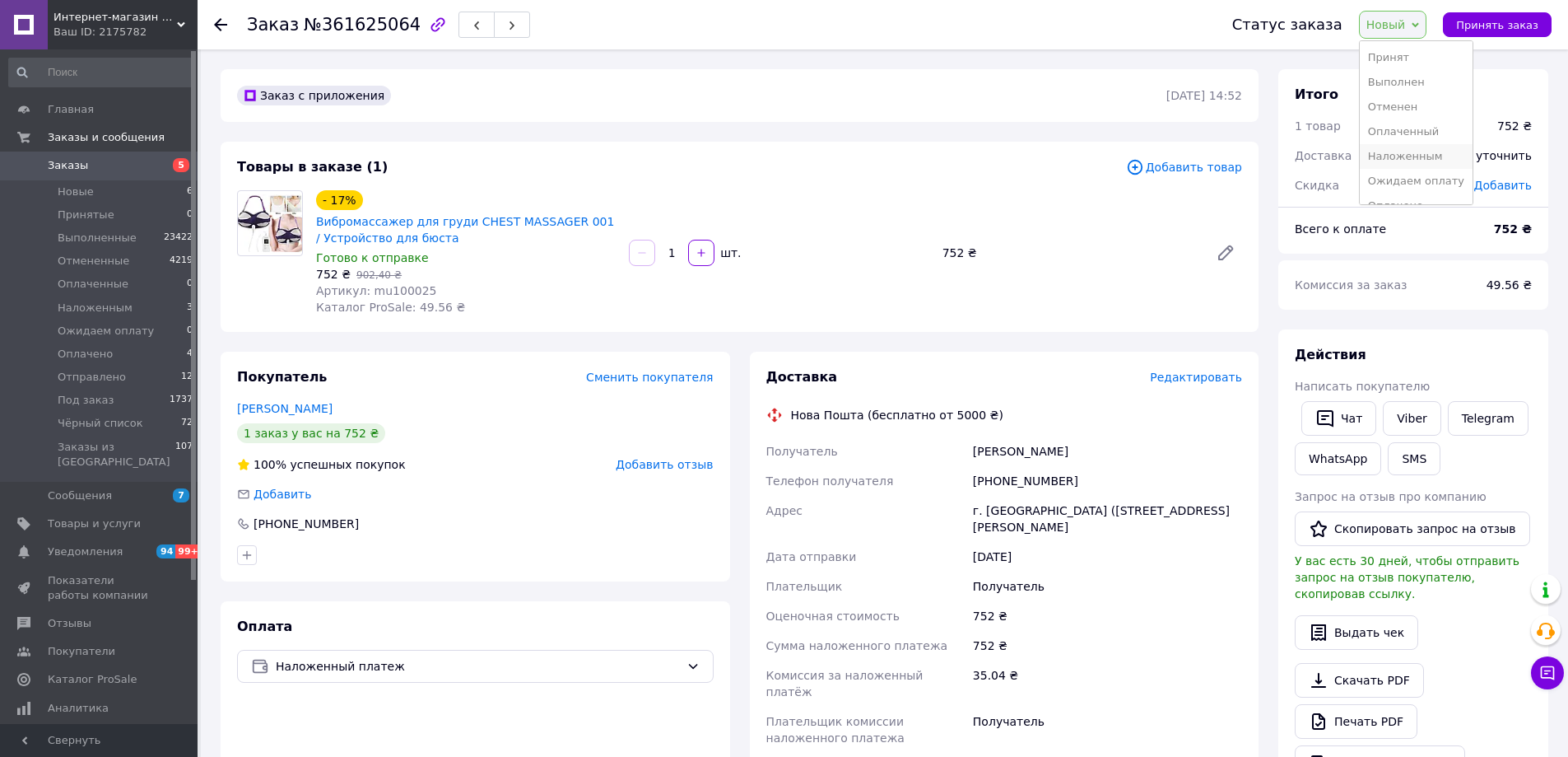
click at [1428, 152] on li "Наложенным" at bounding box center [1416, 157] width 112 height 25
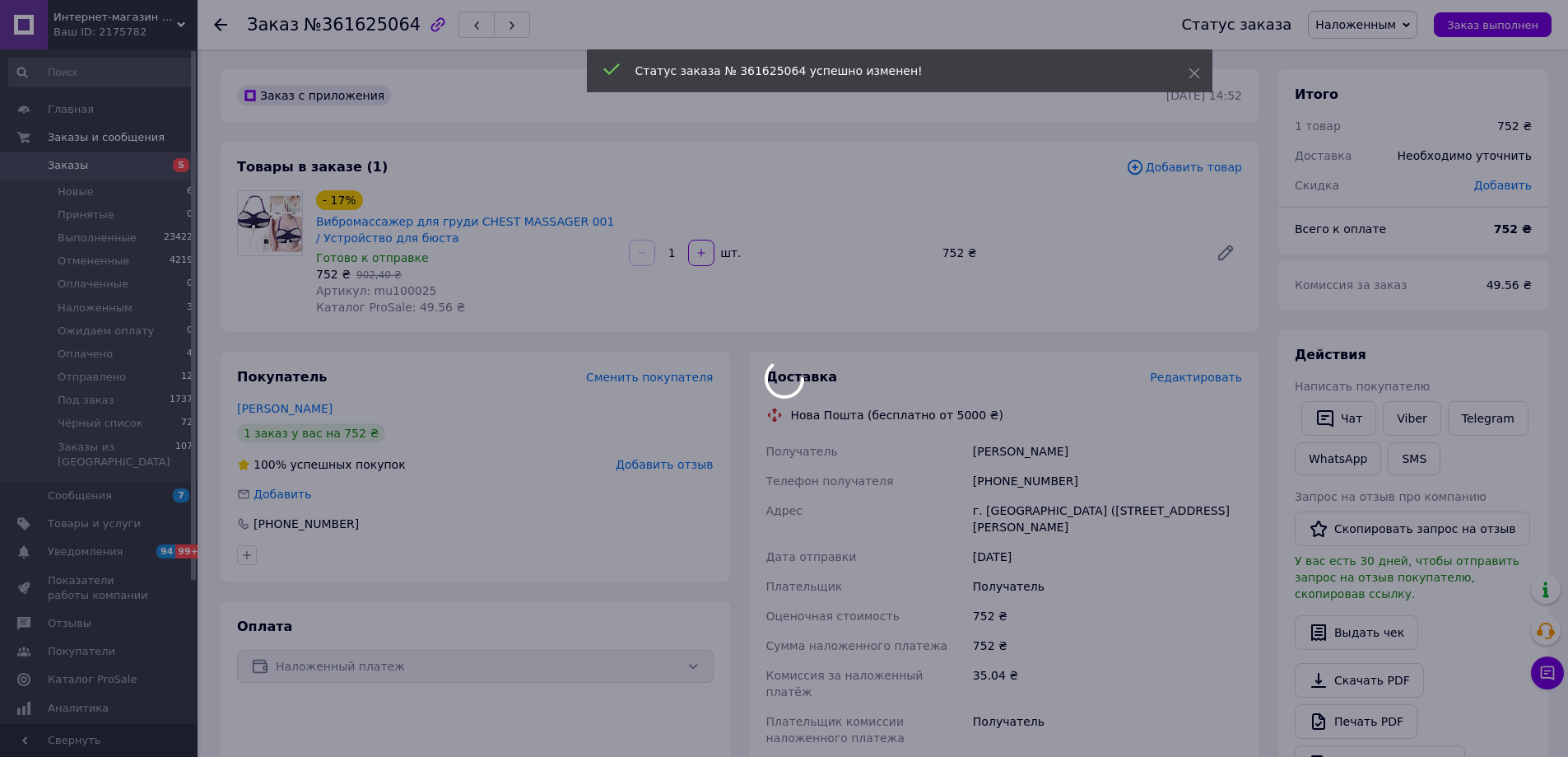
click at [86, 164] on div at bounding box center [784, 378] width 1568 height 757
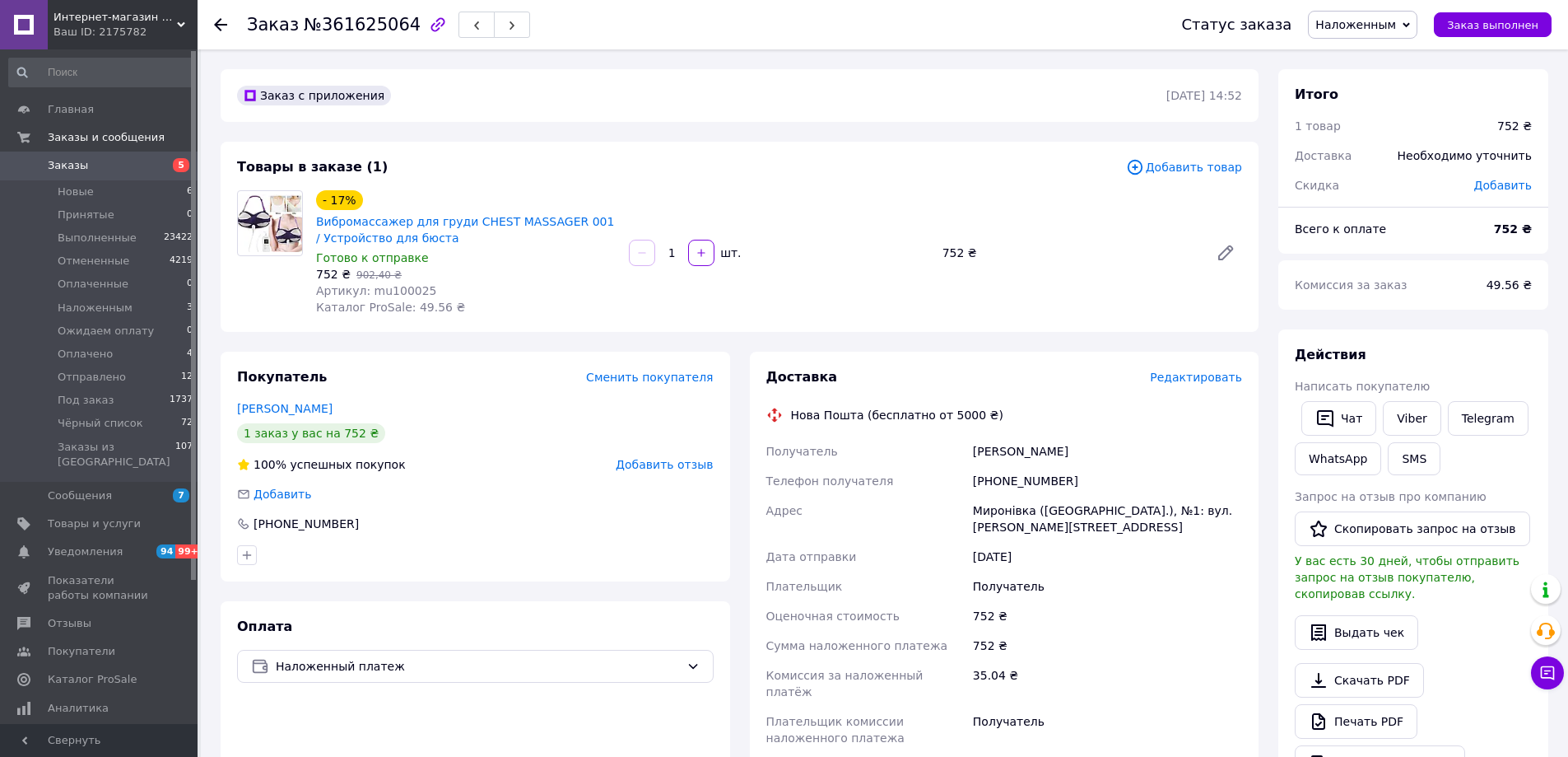
click at [69, 162] on span "Заказы" at bounding box center [67, 165] width 41 height 15
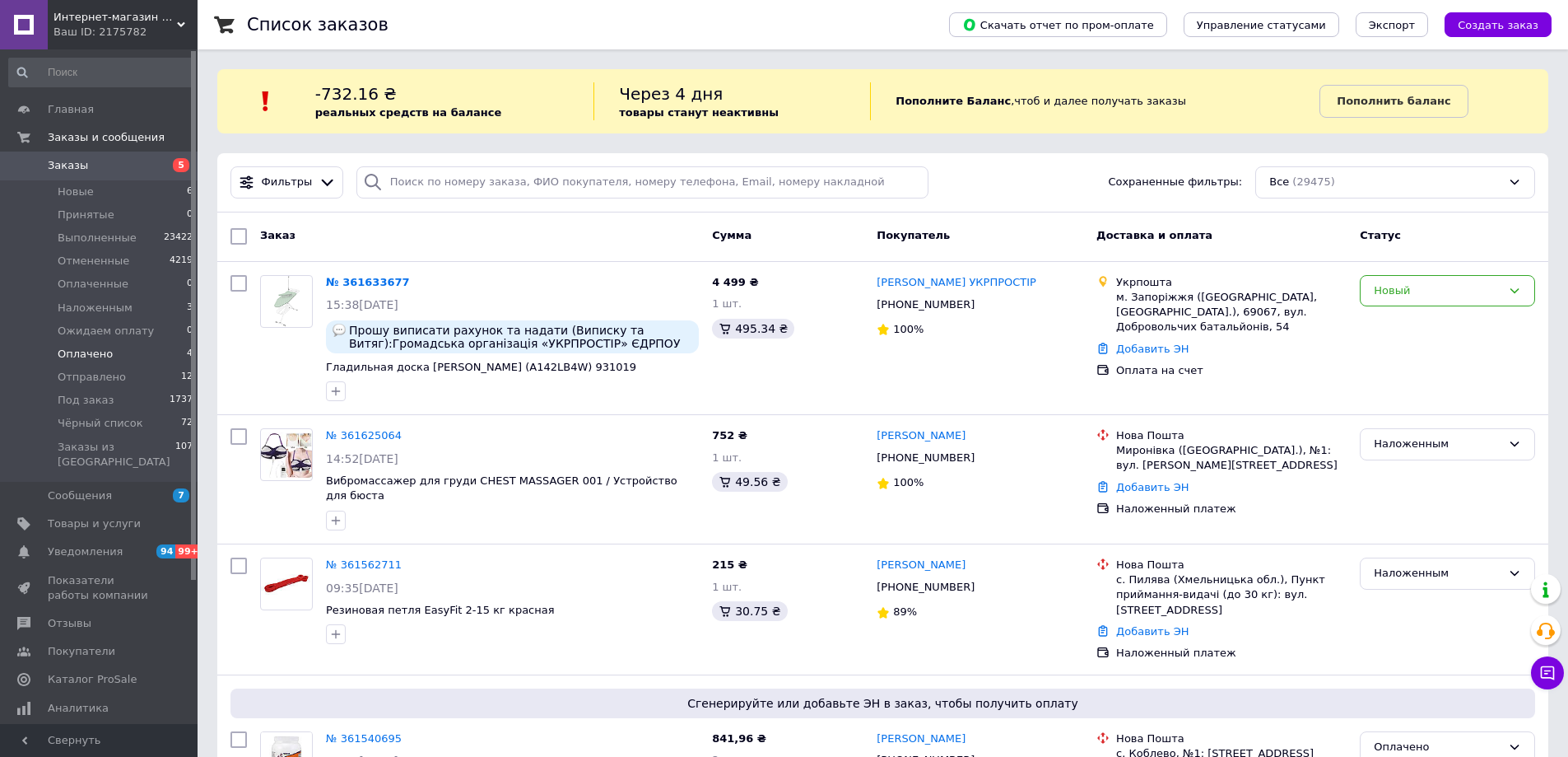
click at [95, 350] on span "Оплачено" at bounding box center [86, 354] width 55 height 15
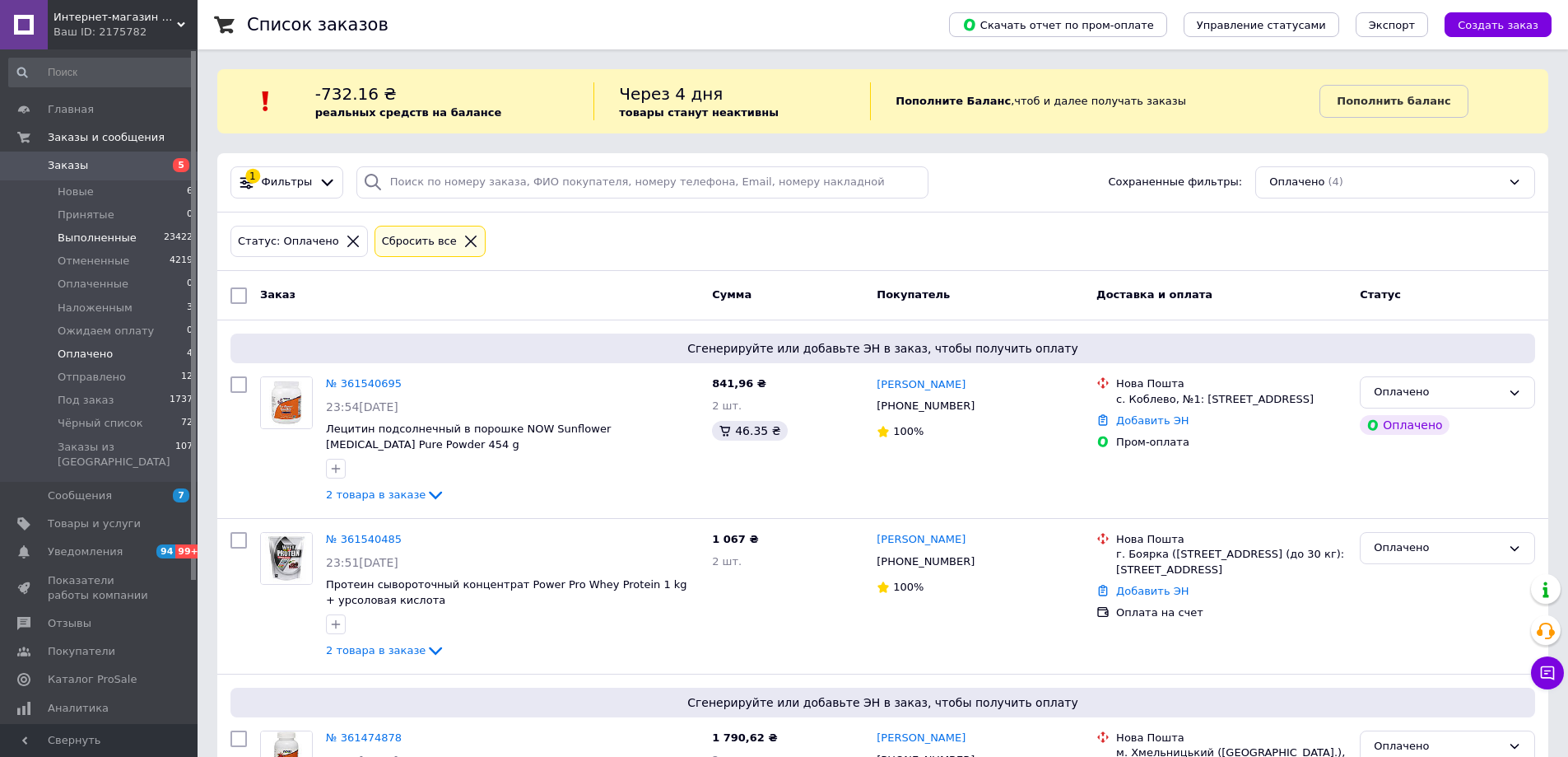
click at [99, 237] on span "Выполненные" at bounding box center [97, 237] width 79 height 15
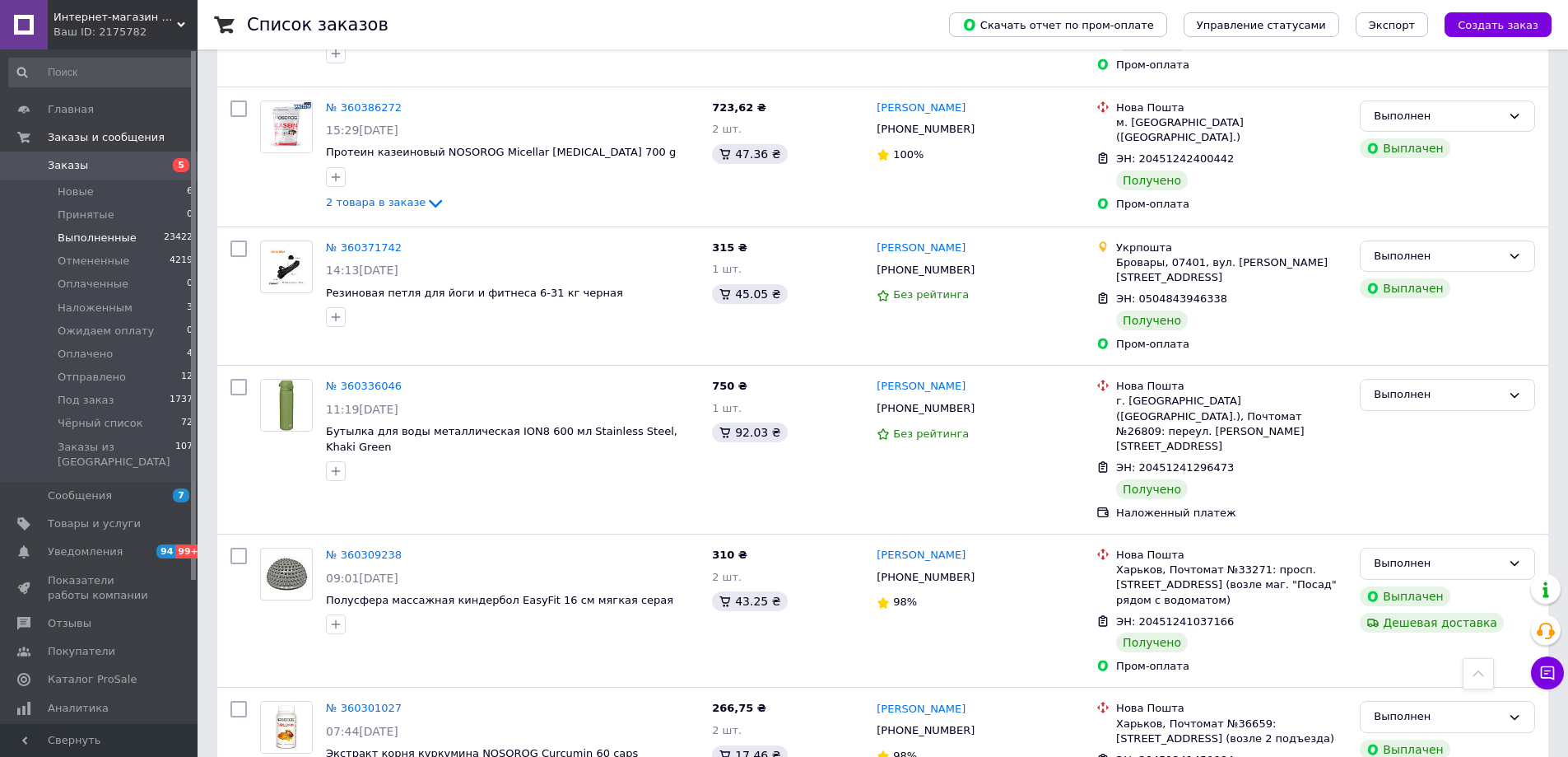
scroll to position [4282, 0]
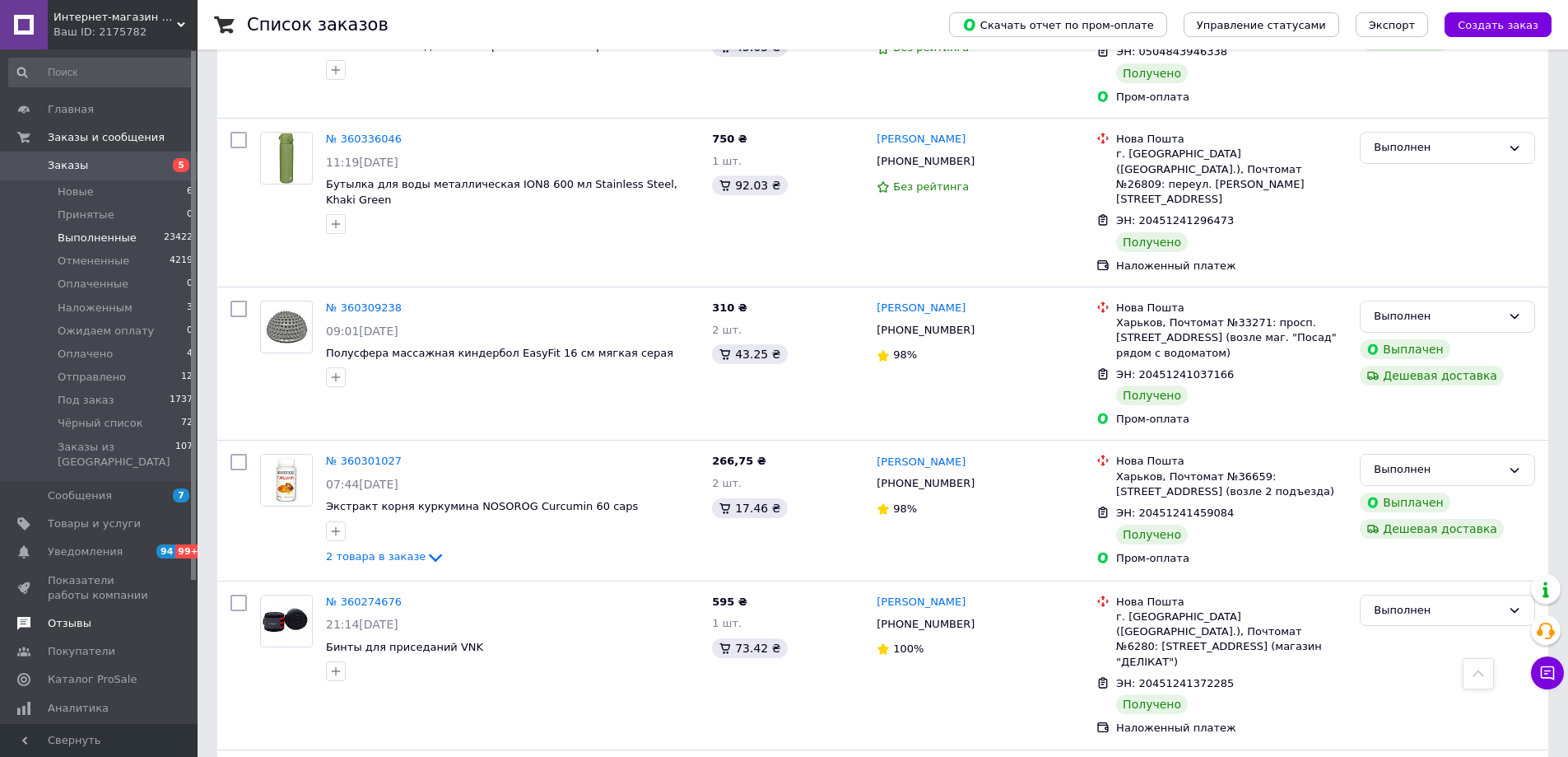
click at [87, 616] on span "Отзывы" at bounding box center [99, 623] width 105 height 15
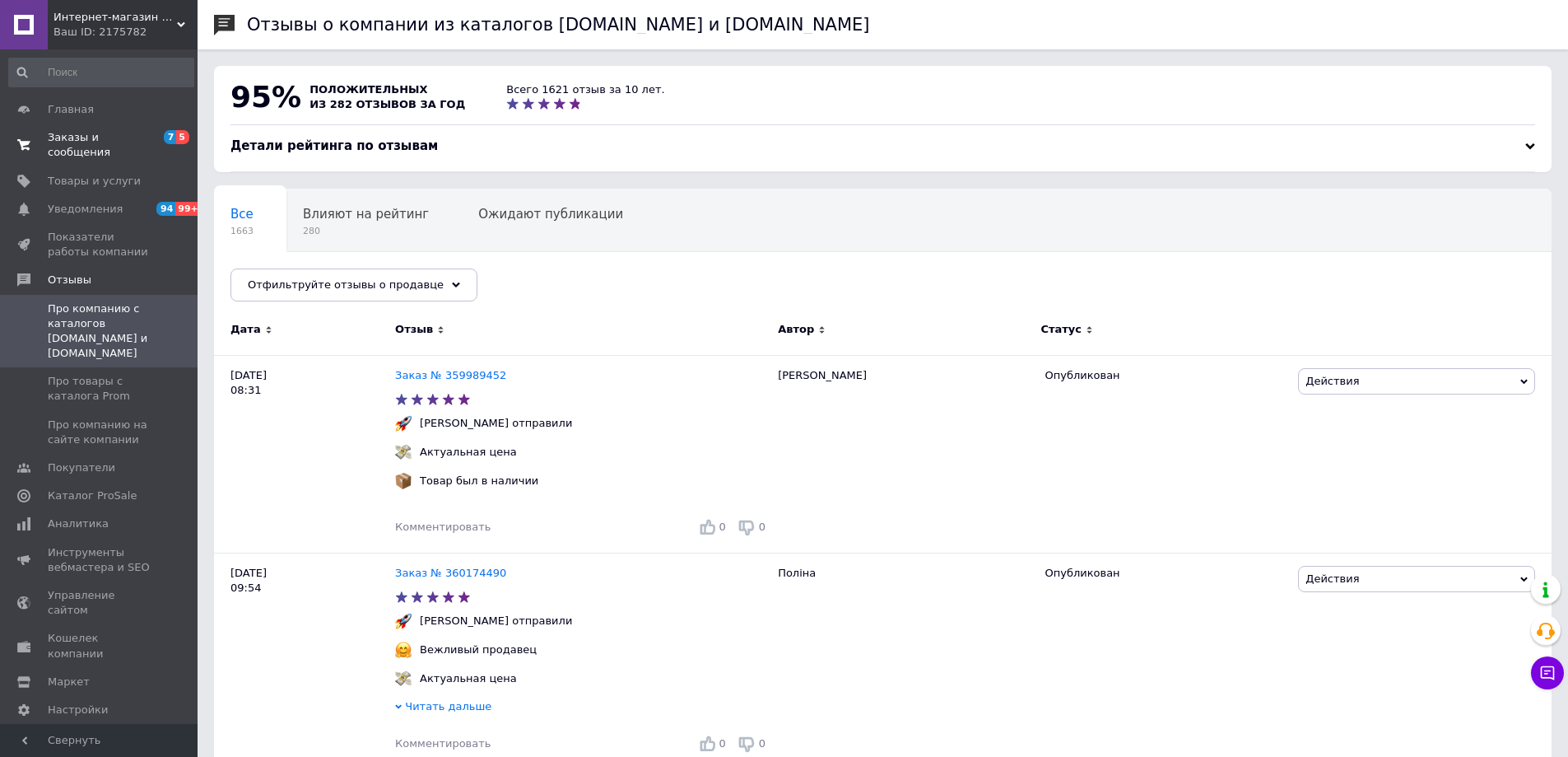
click at [93, 138] on span "Заказы и сообщения" at bounding box center [99, 144] width 105 height 29
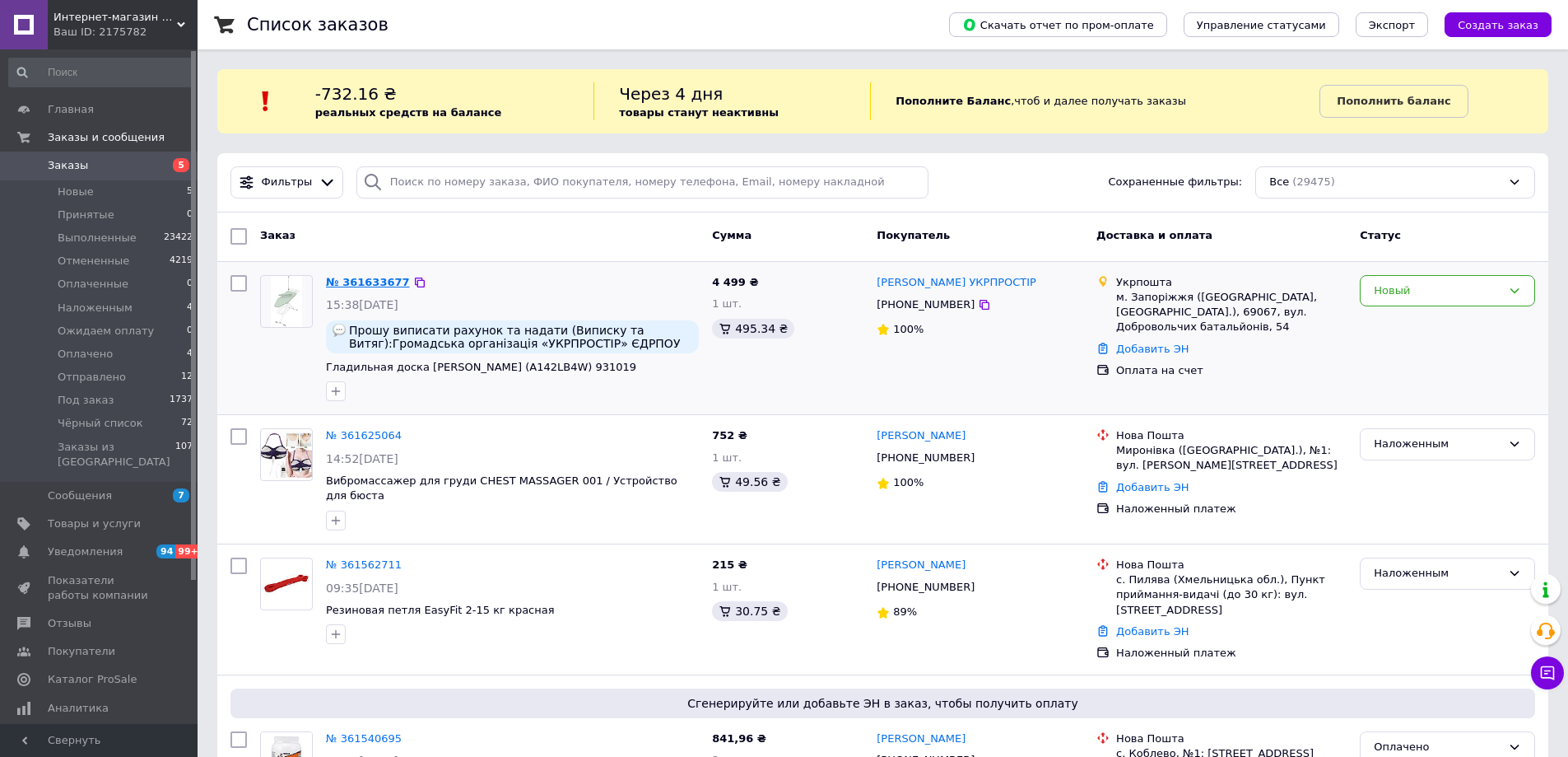
click at [357, 286] on link "№ 361633677" at bounding box center [368, 282] width 84 height 12
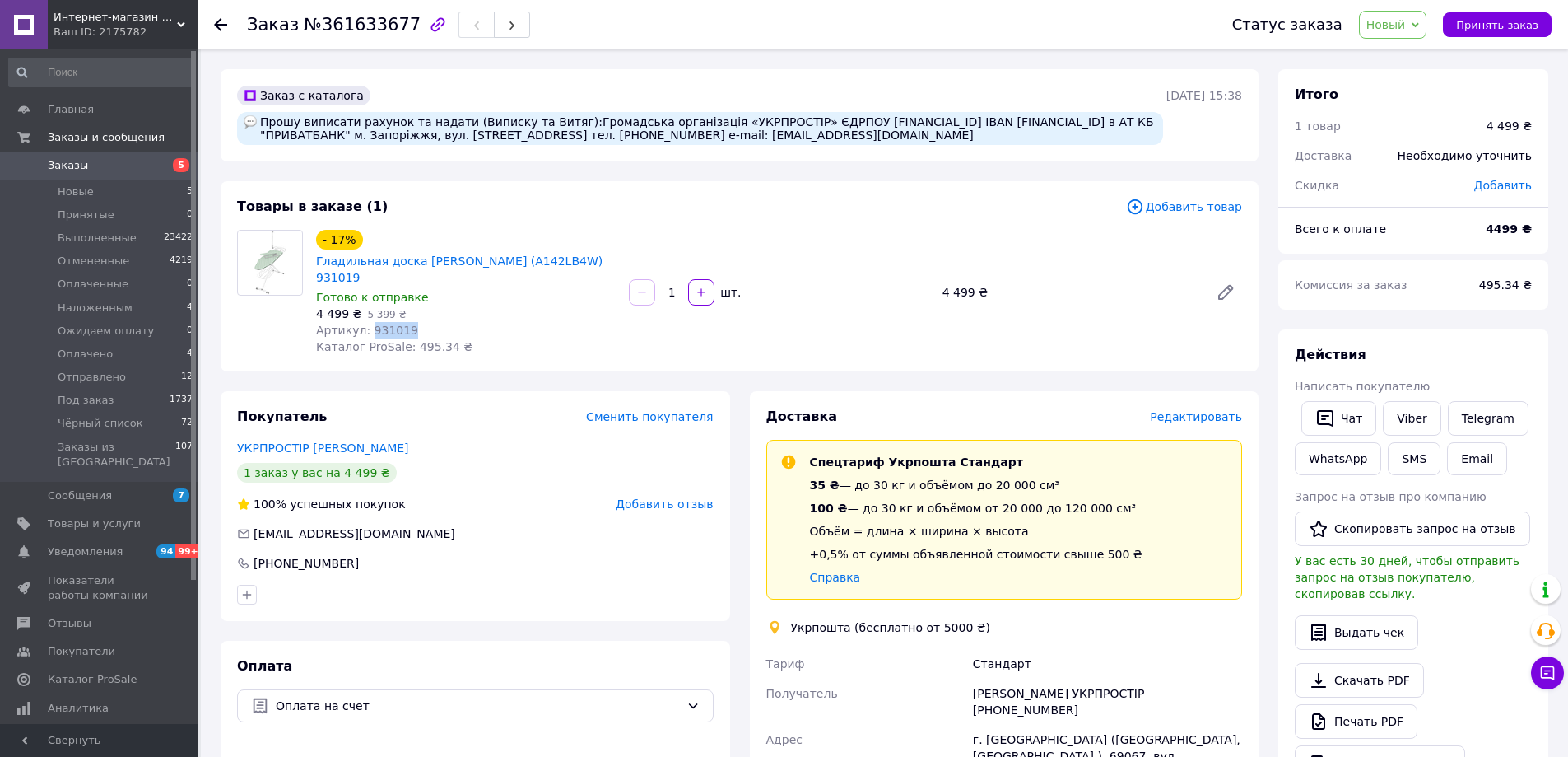
drag, startPoint x: 405, startPoint y: 313, endPoint x: 367, endPoint y: 315, distance: 38.1
click at [367, 322] on div "Артикул: 931019" at bounding box center [465, 330] width 299 height 16
copy span "931019"
click at [79, 168] on span "Заказы" at bounding box center [67, 165] width 41 height 15
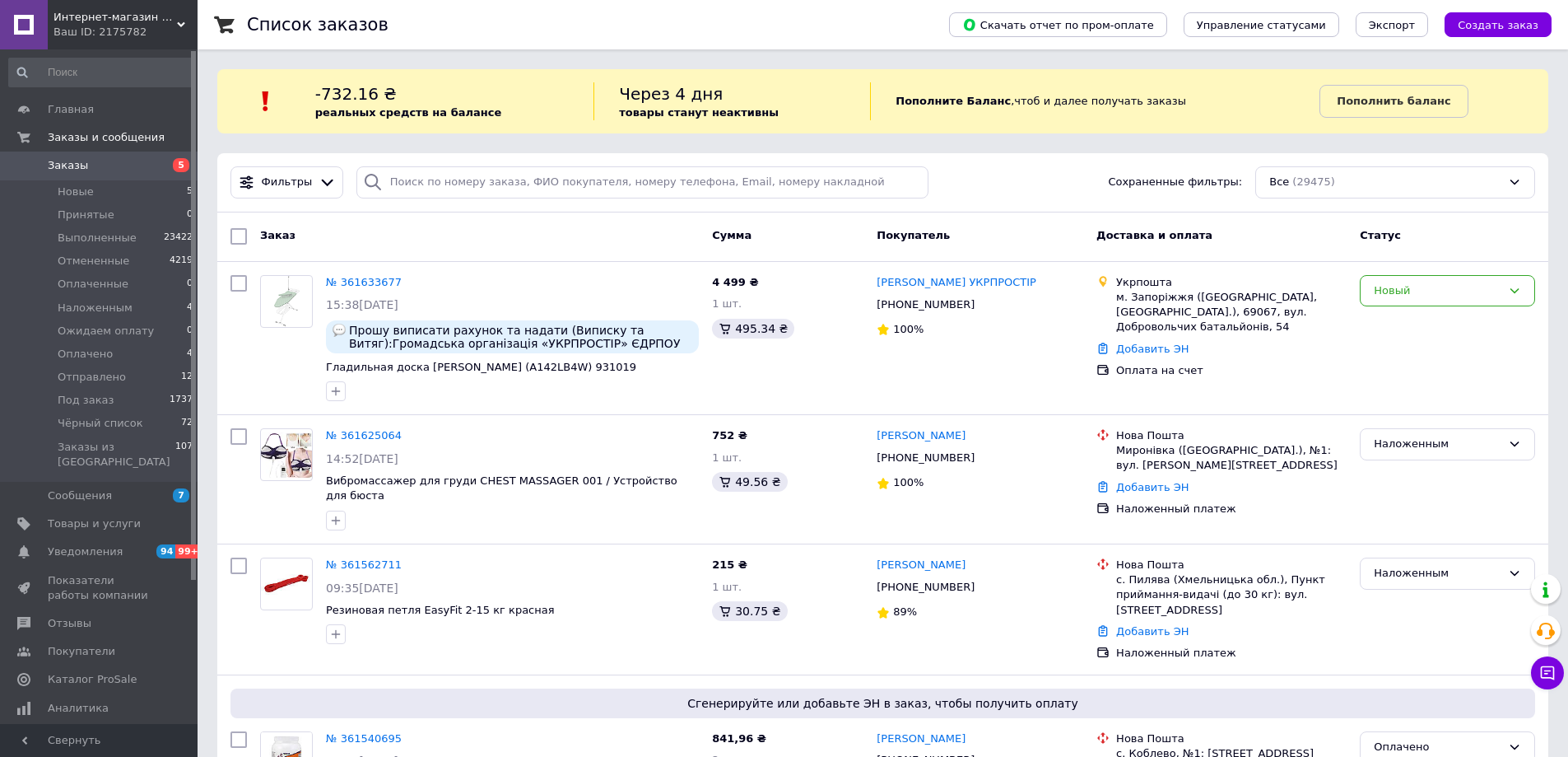
click at [180, 18] on div "Интернет-магазин спортивного питания и товаров для фитнеса Protein Lounge Ваш I…" at bounding box center [122, 24] width 150 height 49
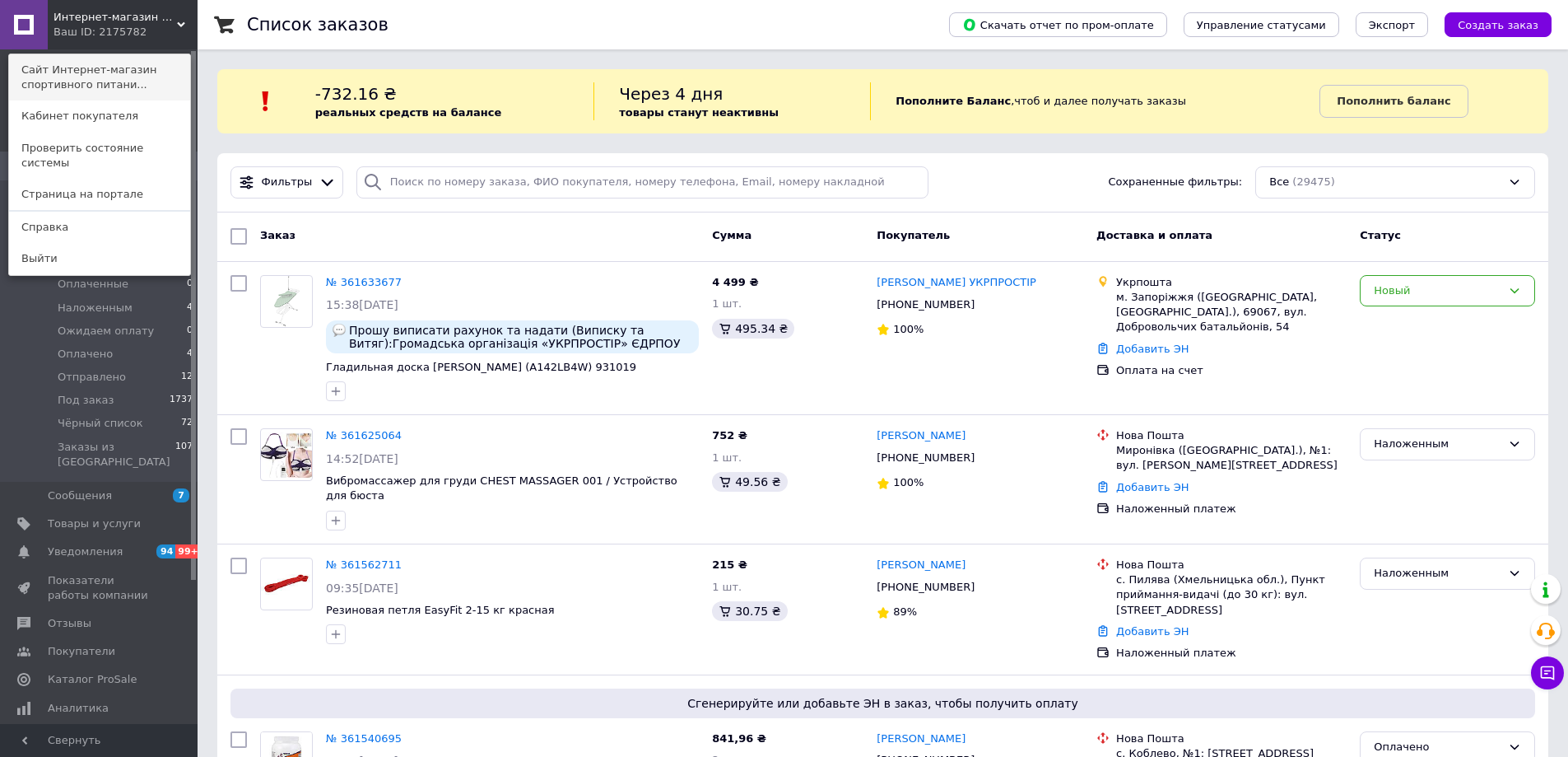
click at [136, 74] on link "Сайт Интернет-магазин спортивного питани..." at bounding box center [99, 77] width 181 height 46
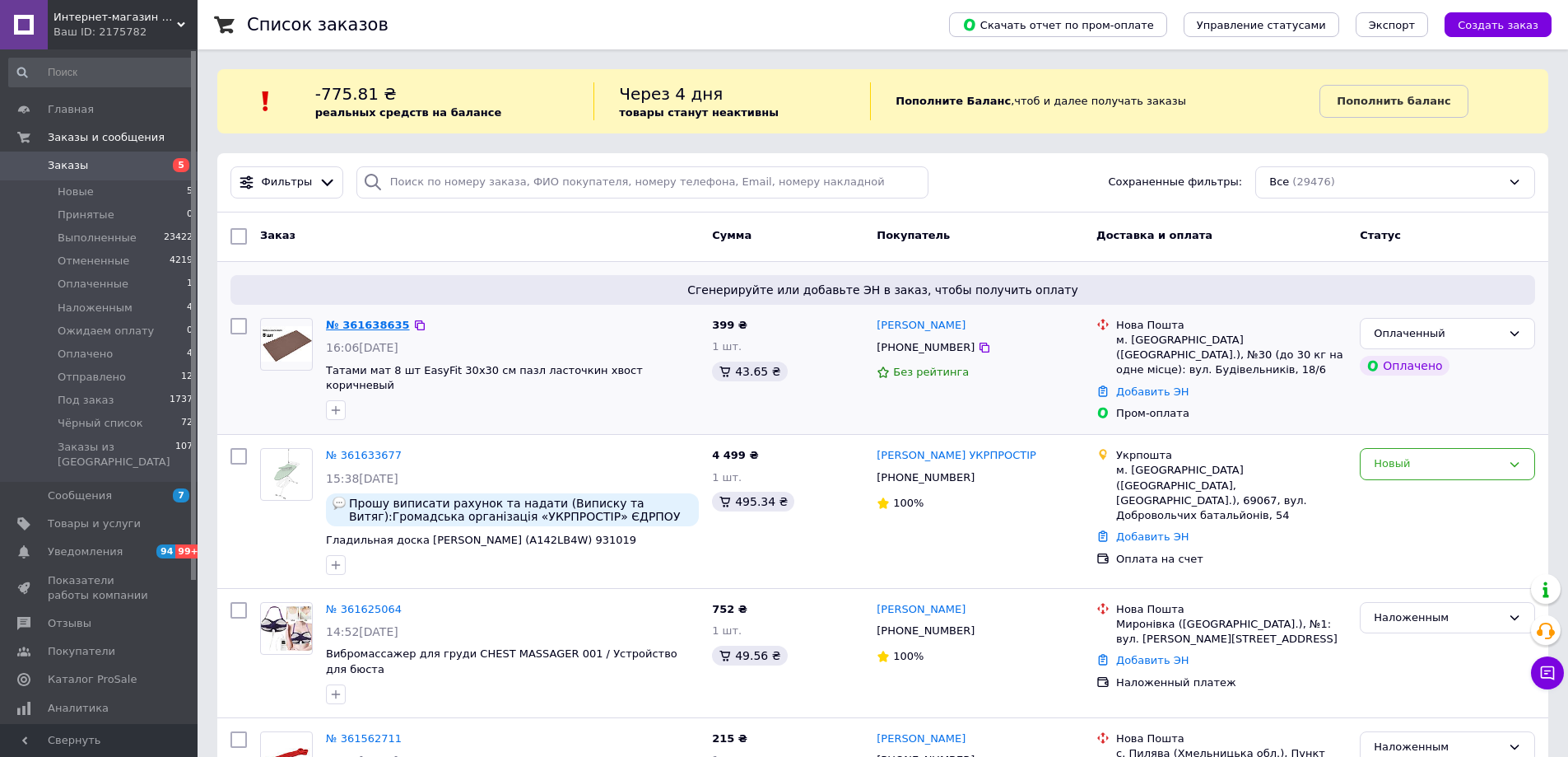
click at [368, 330] on link "№ 361638635" at bounding box center [368, 324] width 84 height 12
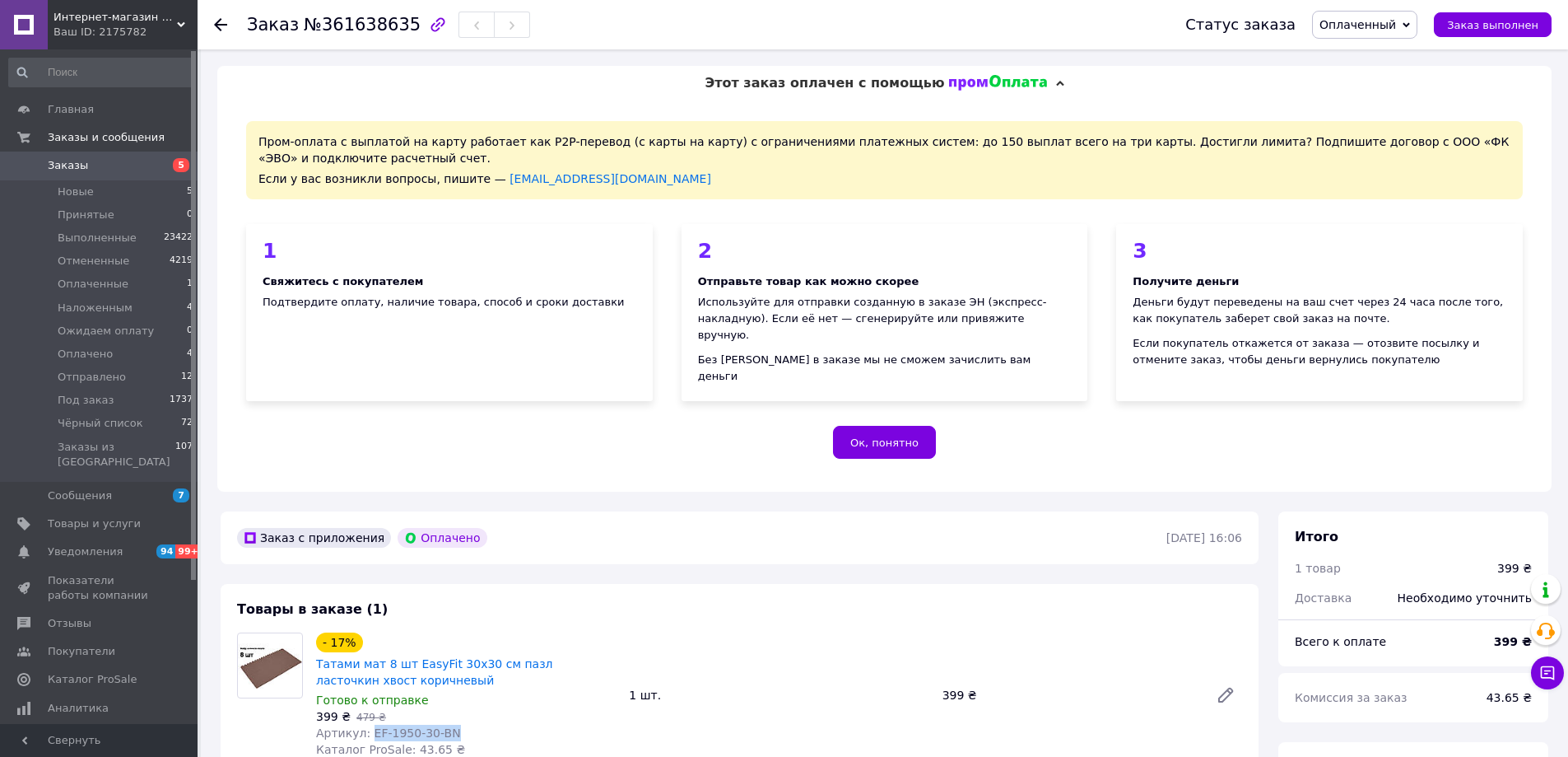
drag, startPoint x: 366, startPoint y: 718, endPoint x: 439, endPoint y: 722, distance: 73.1
click at [439, 726] on span "Артикул: EF-1950-30-BN" at bounding box center [387, 732] width 144 height 13
copy span "EF-1950-30-BN"
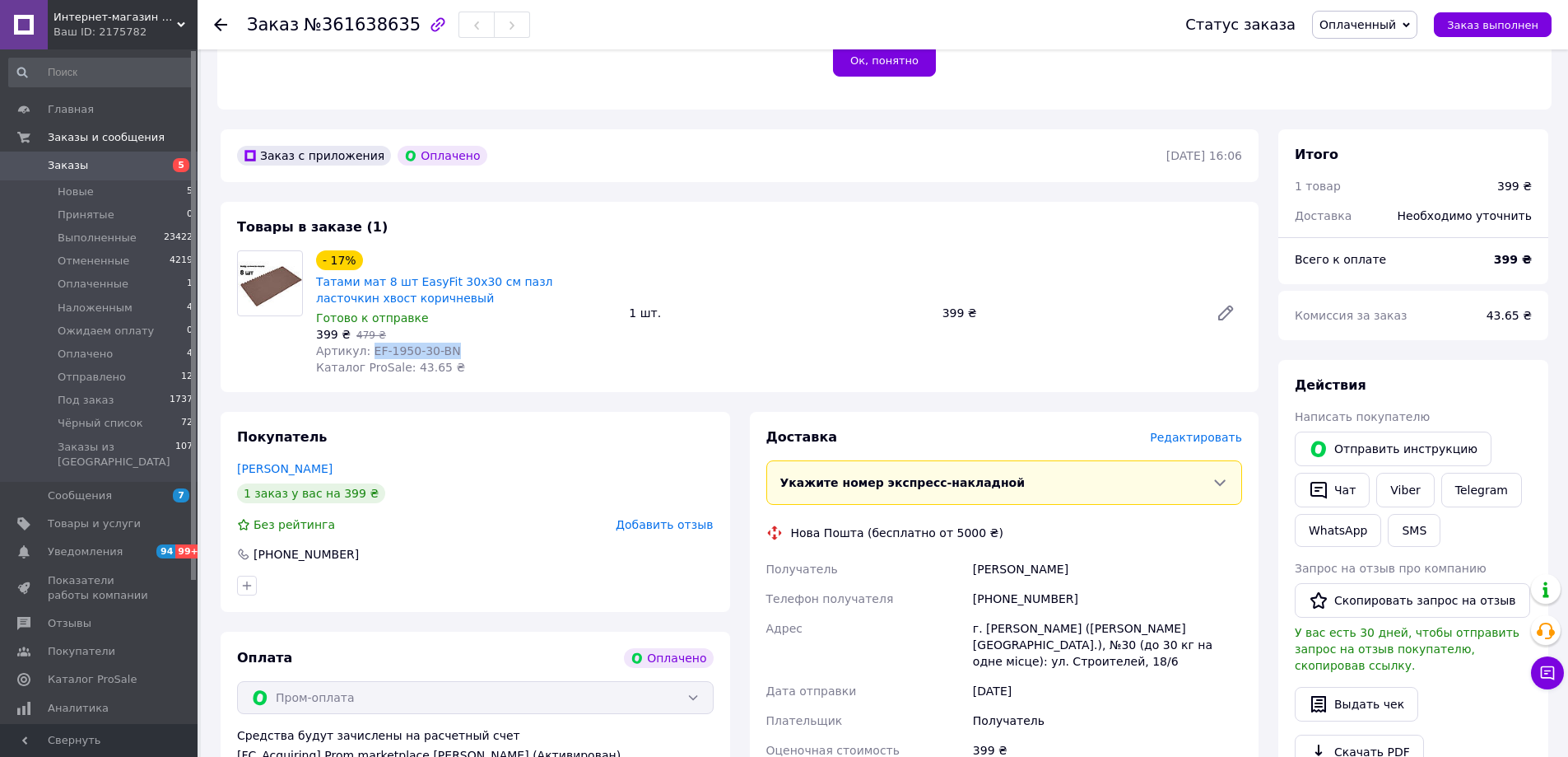
scroll to position [412, 0]
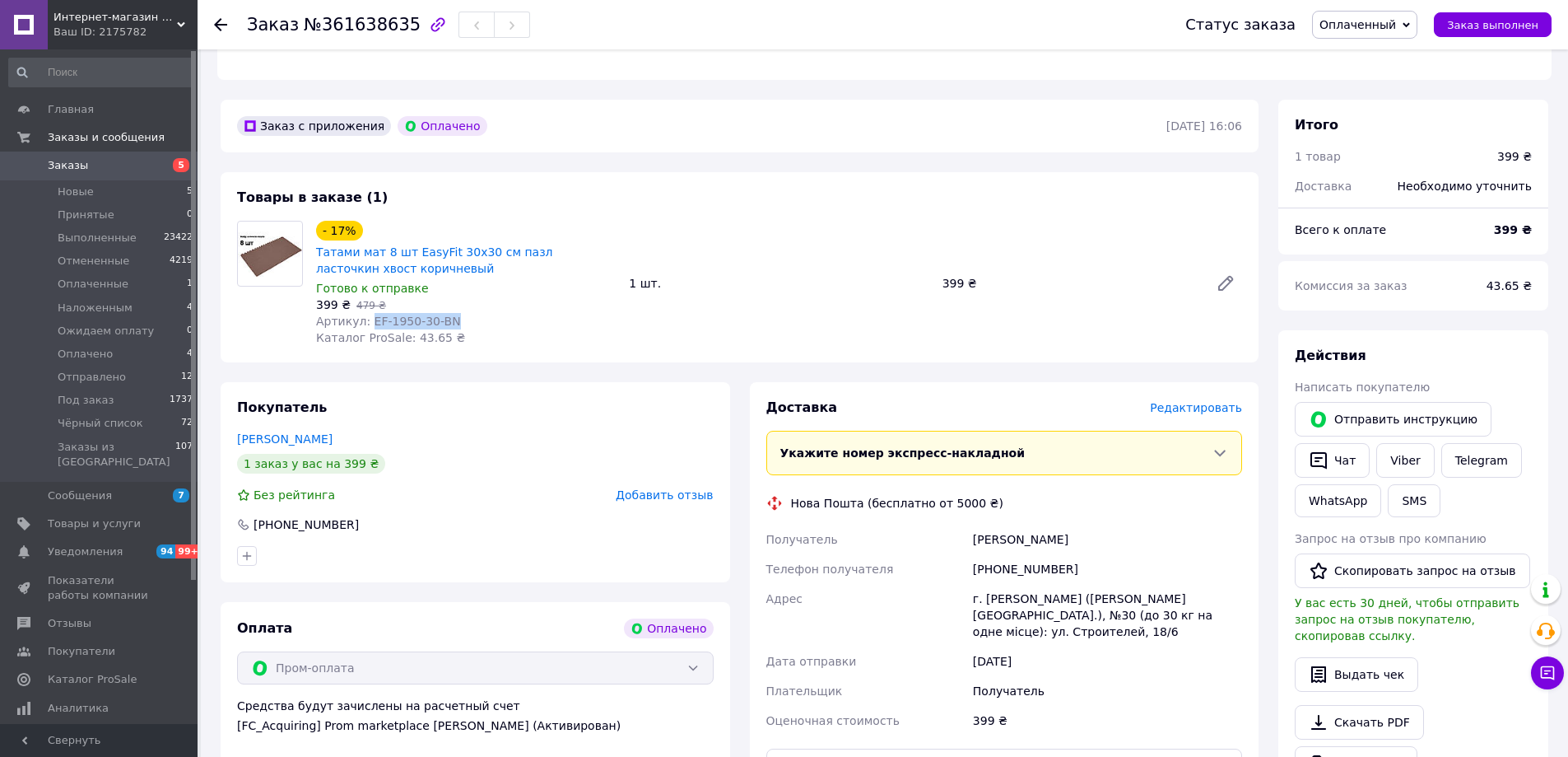
click at [108, 166] on span "Заказы" at bounding box center [99, 165] width 105 height 15
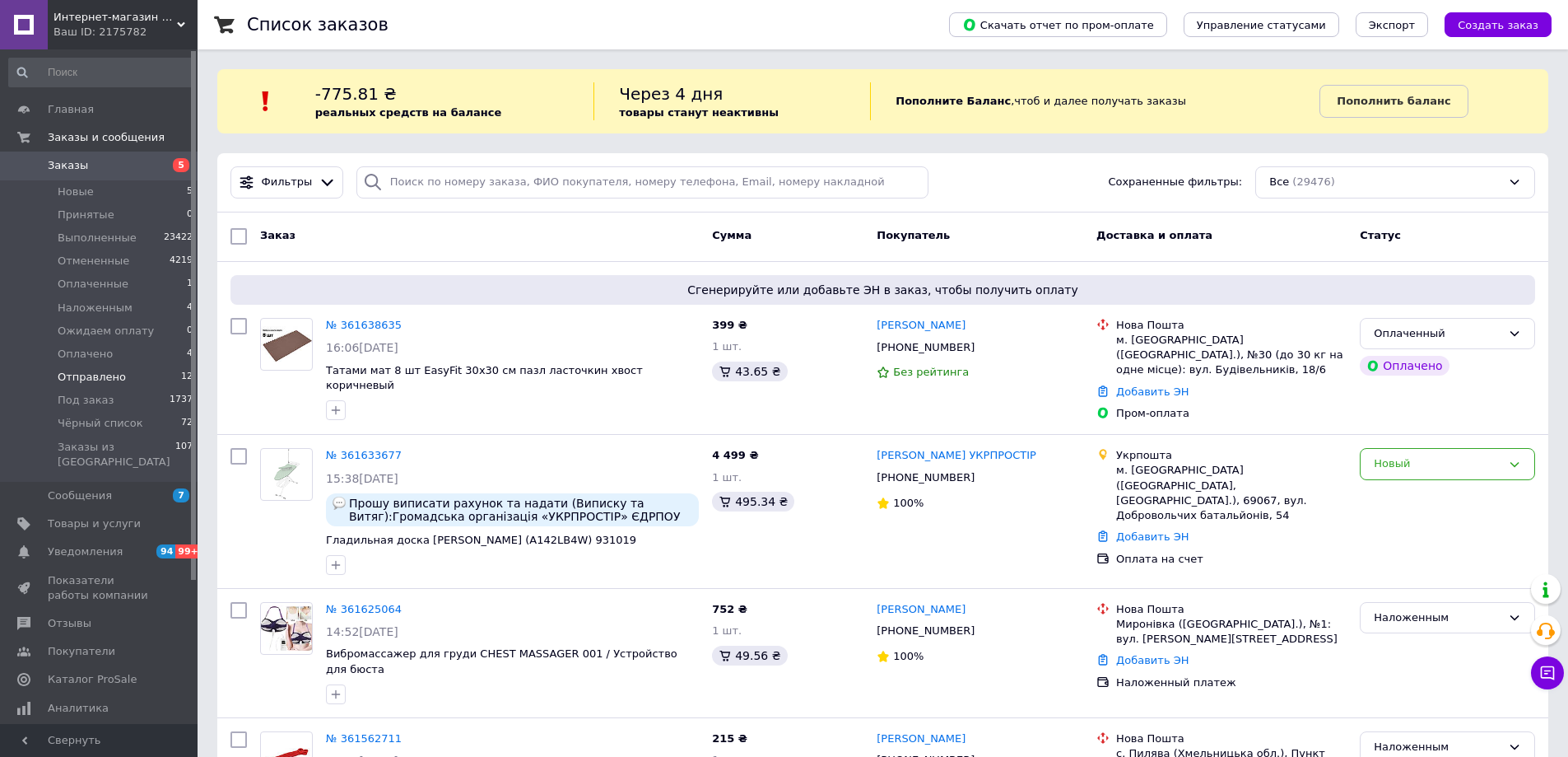
click at [117, 373] on span "Отправлено" at bounding box center [92, 376] width 68 height 15
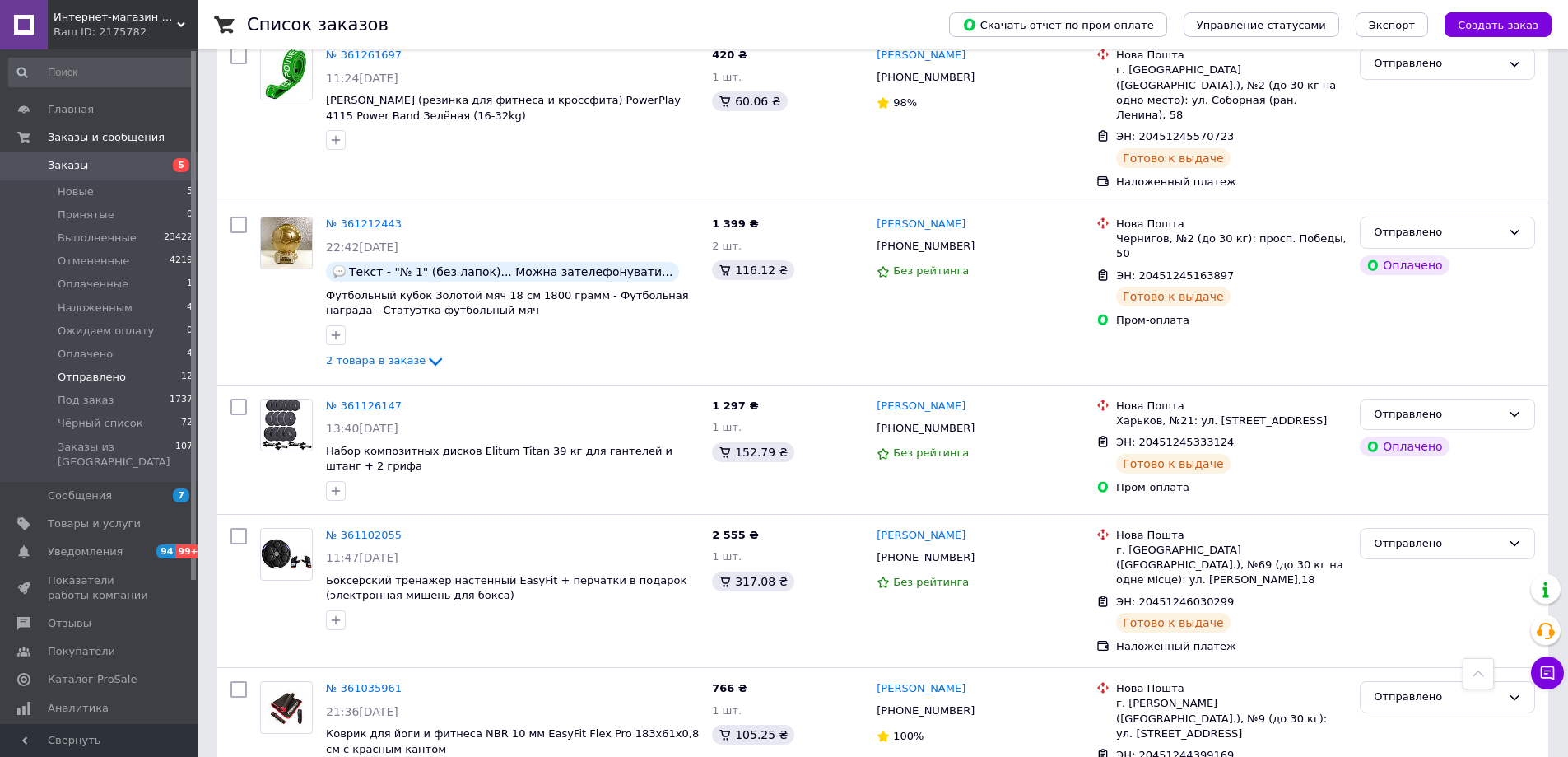
scroll to position [1309, 0]
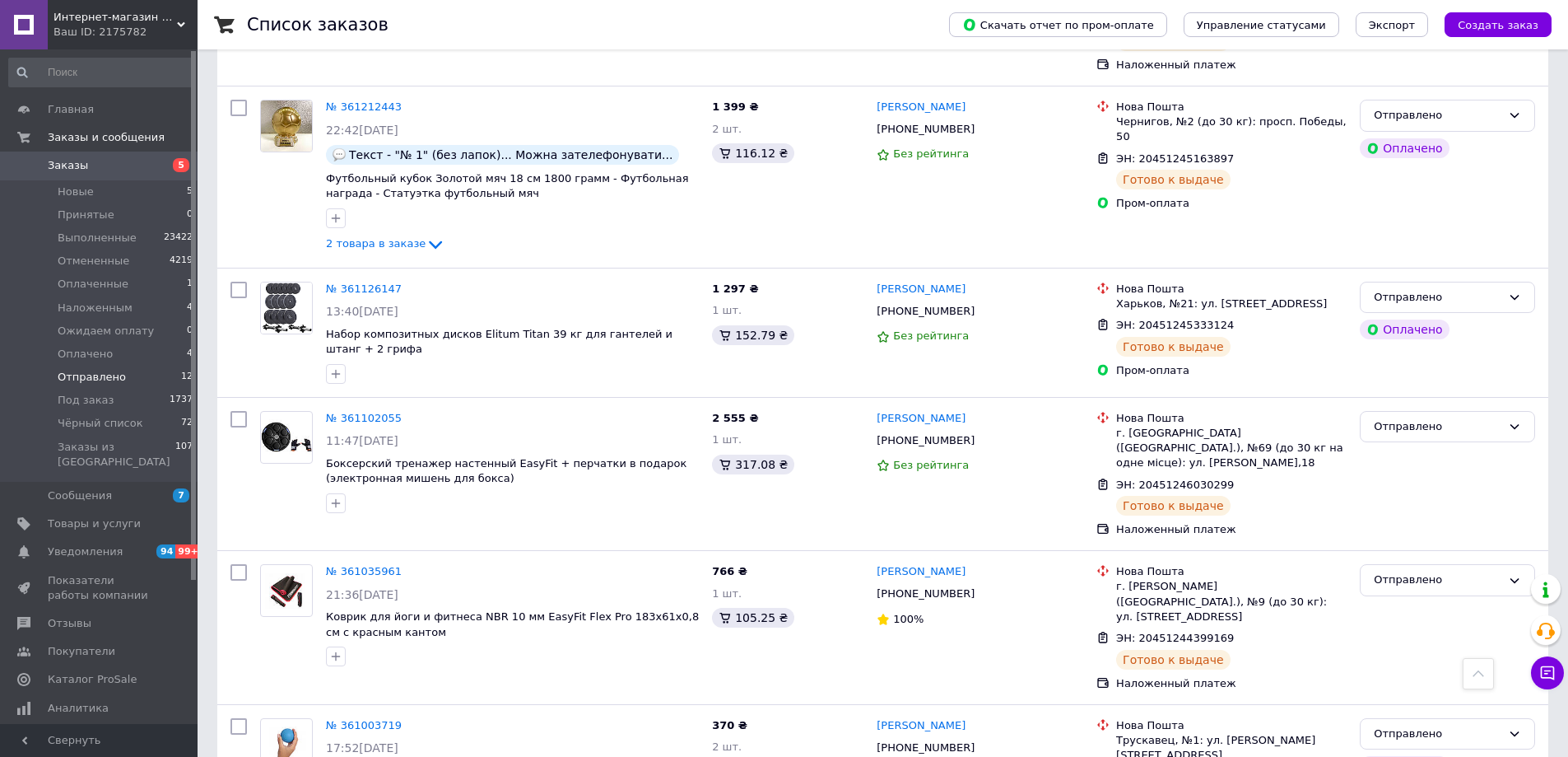
click at [115, 159] on span "Заказы" at bounding box center [99, 165] width 105 height 15
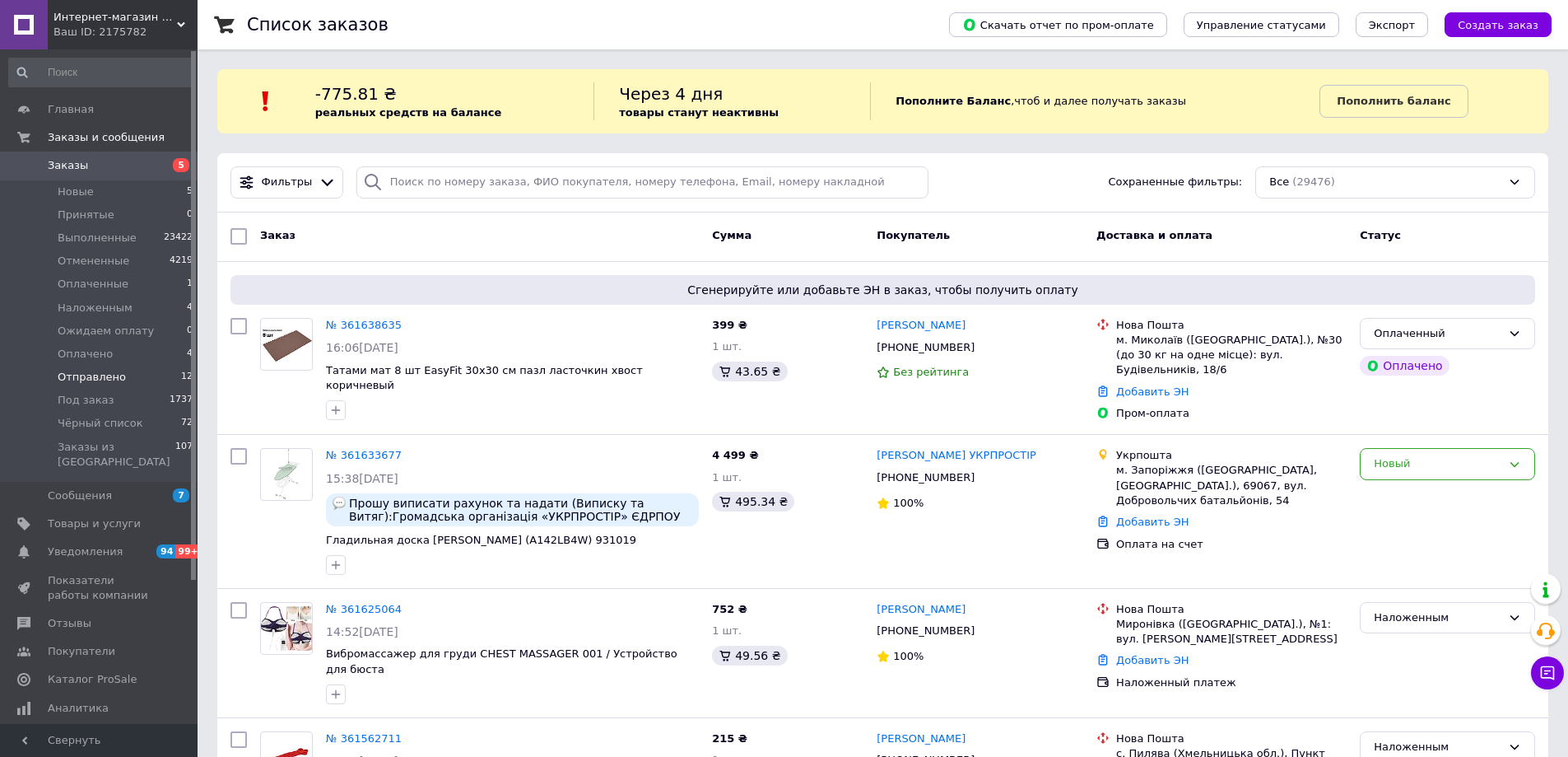
click at [115, 372] on span "Отправлено" at bounding box center [92, 376] width 68 height 15
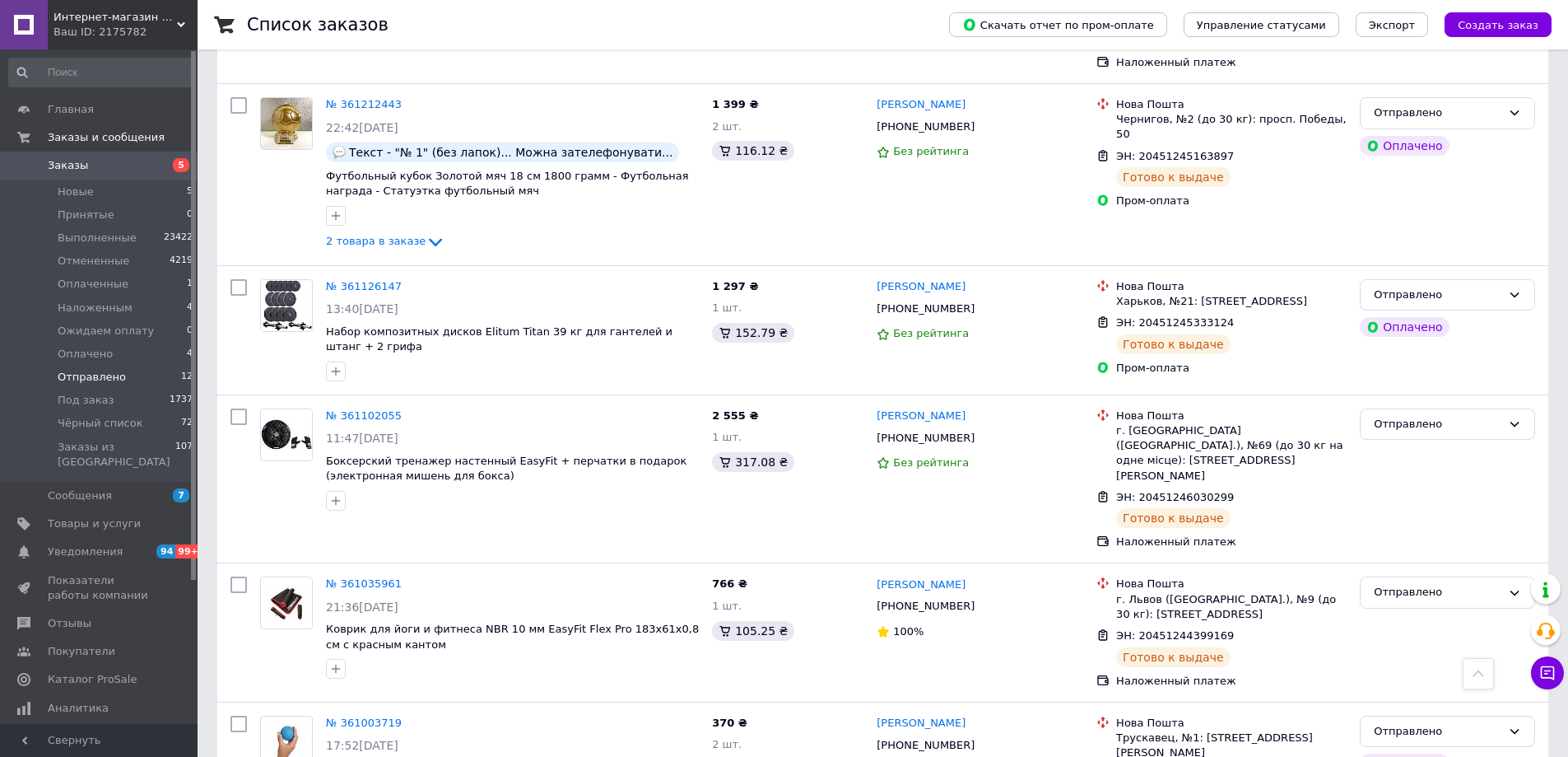
scroll to position [1309, 0]
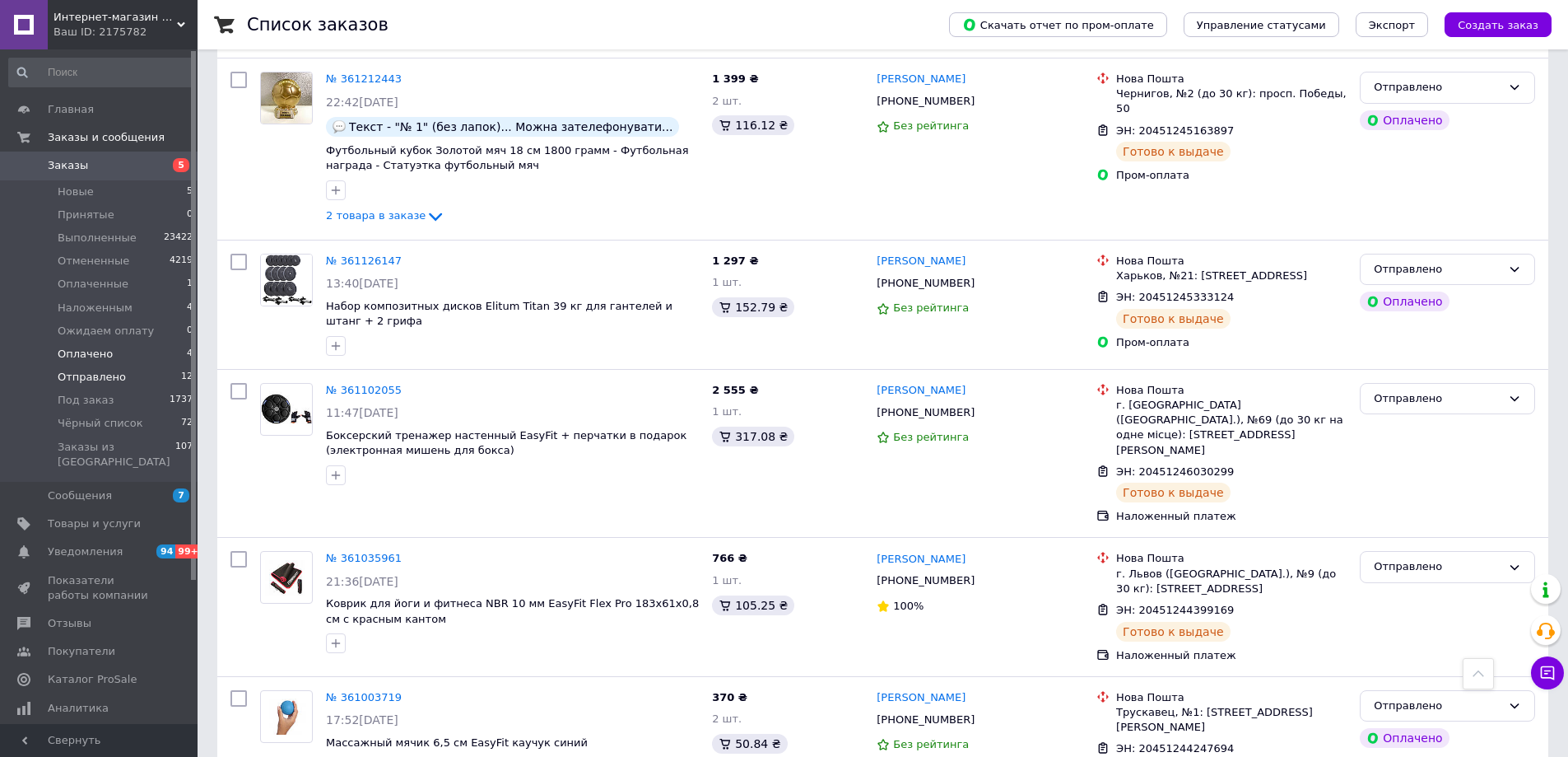
click at [99, 353] on span "Оплачено" at bounding box center [86, 354] width 55 height 15
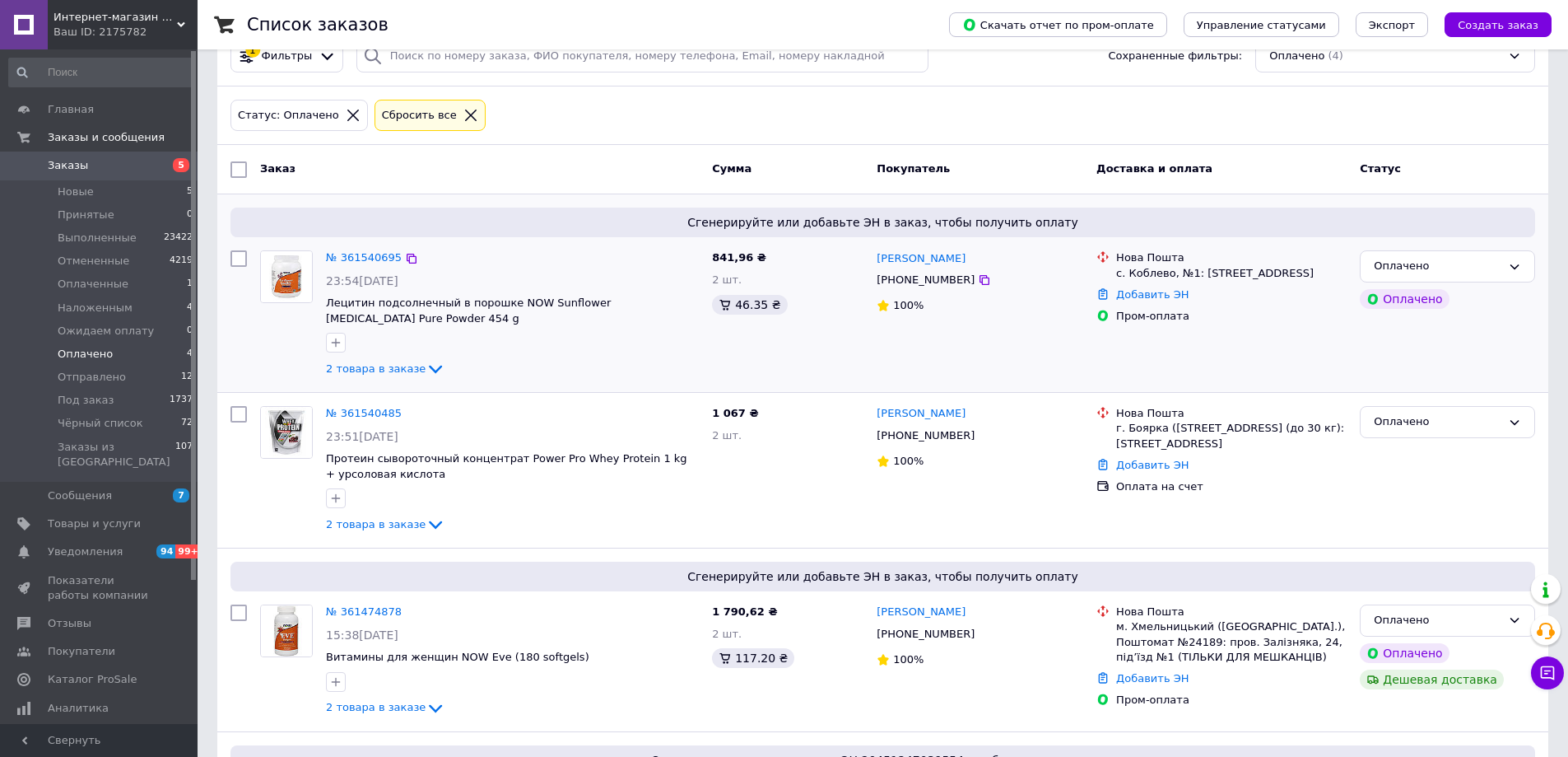
scroll to position [68, 0]
